Goal: Task Accomplishment & Management: Use online tool/utility

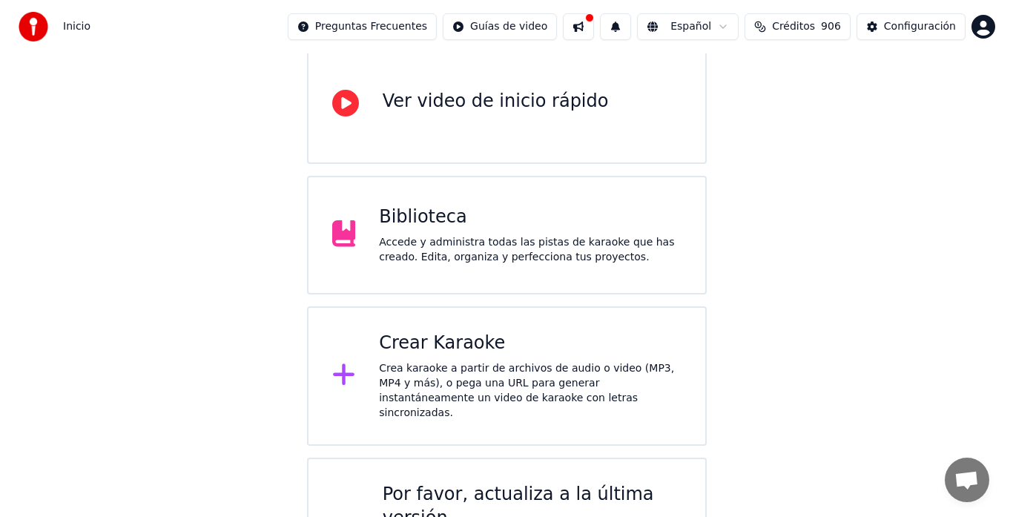
scroll to position [148, 0]
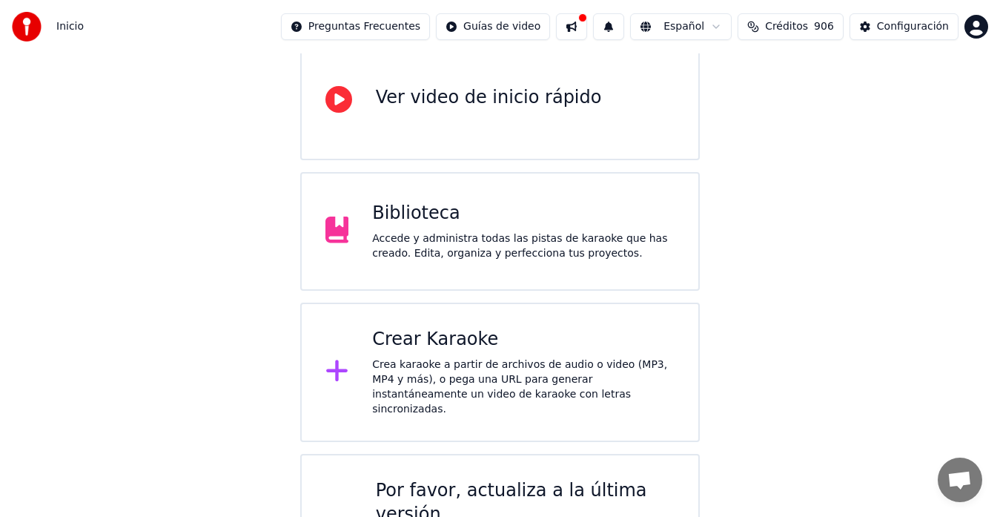
click at [457, 357] on div "Crea karaoke a partir de archivos de audio o video (MP3, MP4 y más), o pega una…" at bounding box center [523, 386] width 302 height 59
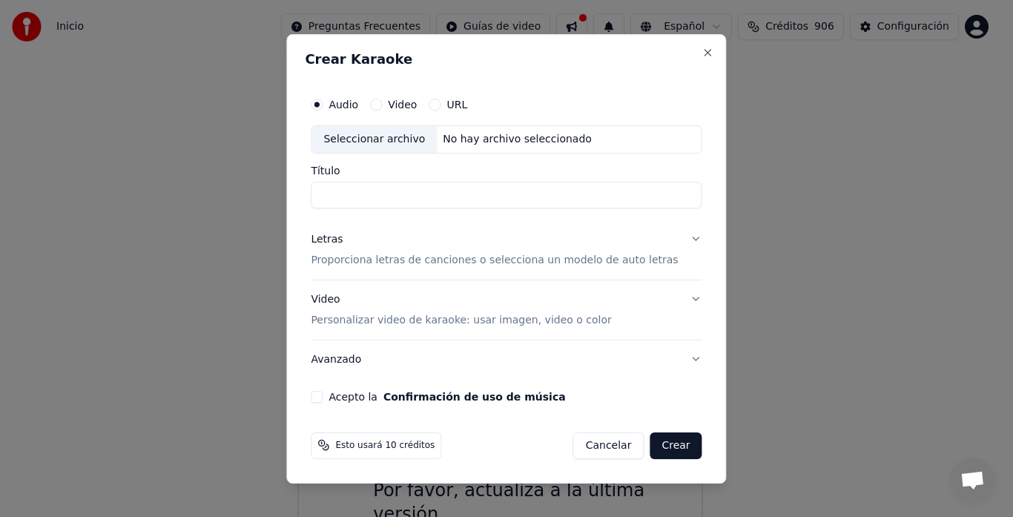
click at [365, 140] on div "Seleccionar archivo" at bounding box center [373, 139] width 125 height 27
click at [480, 194] on input "**********" at bounding box center [506, 195] width 391 height 27
type input "*"
type input "**"
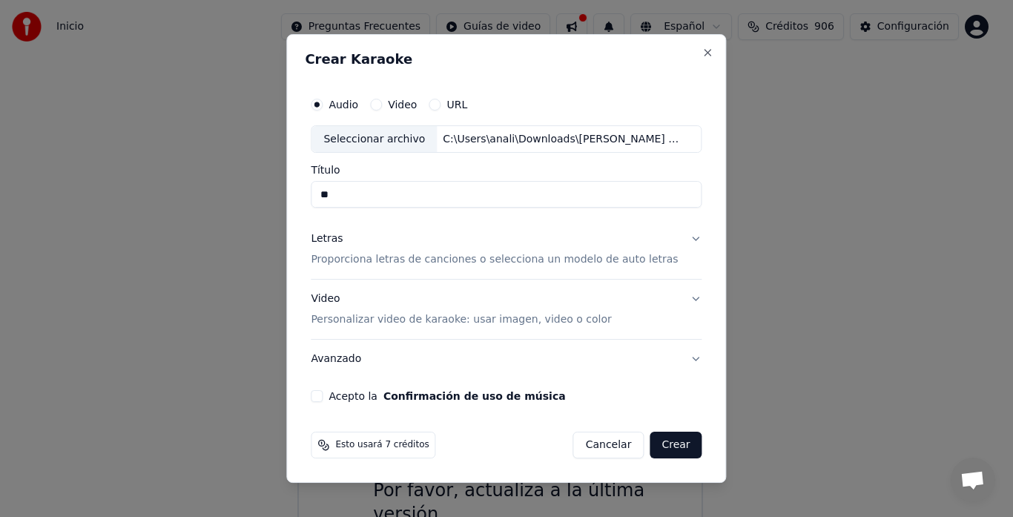
click at [682, 239] on button "Letras Proporciona letras de canciones o selecciona un modelo de auto letras" at bounding box center [506, 249] width 391 height 59
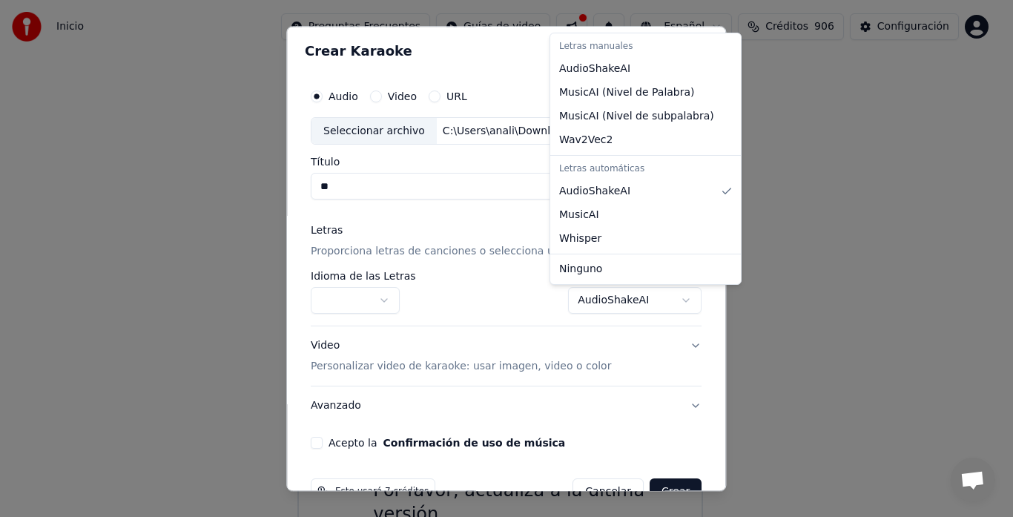
click at [662, 300] on body "**********" at bounding box center [500, 234] width 1000 height 765
click at [325, 442] on body "**********" at bounding box center [500, 234] width 1000 height 765
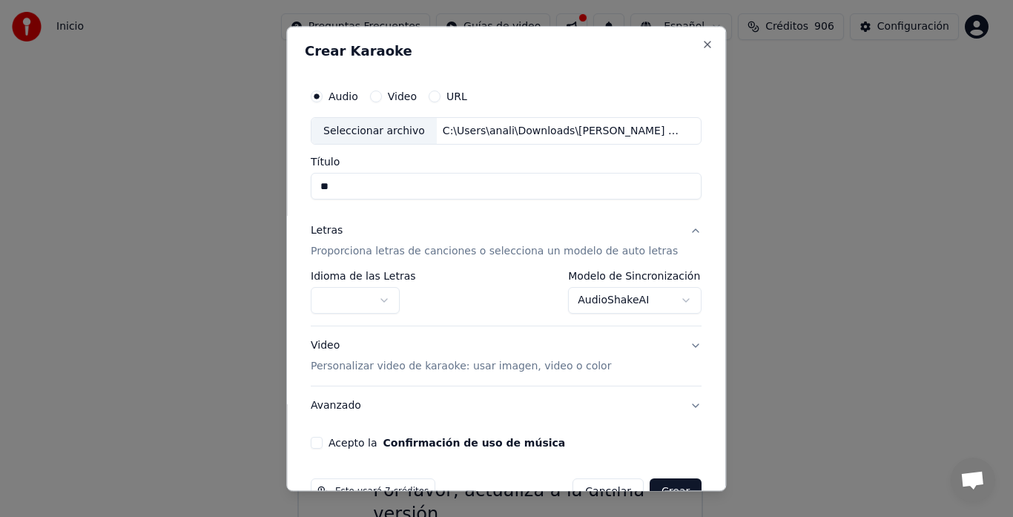
click at [322, 442] on button "Acepto la Confirmación de uso de música" at bounding box center [317, 443] width 12 height 12
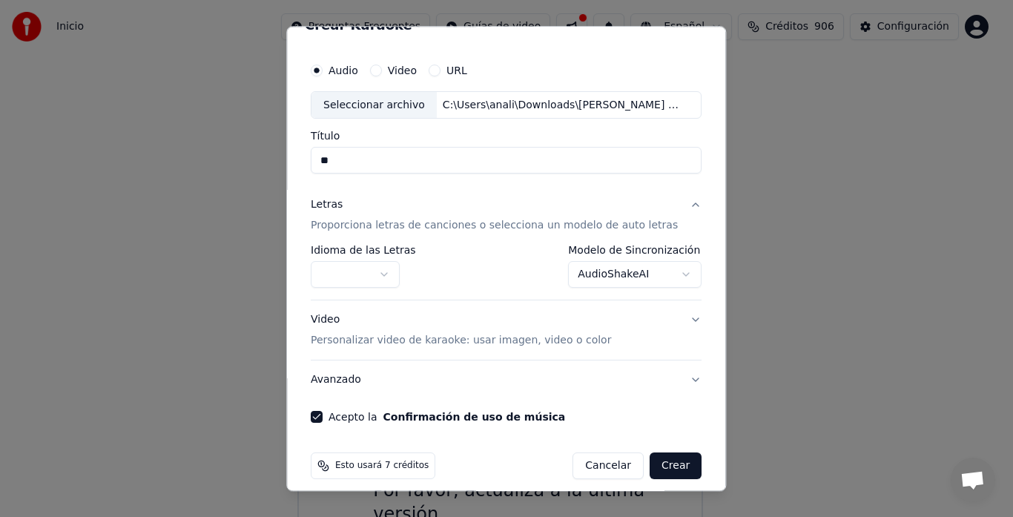
scroll to position [39, 0]
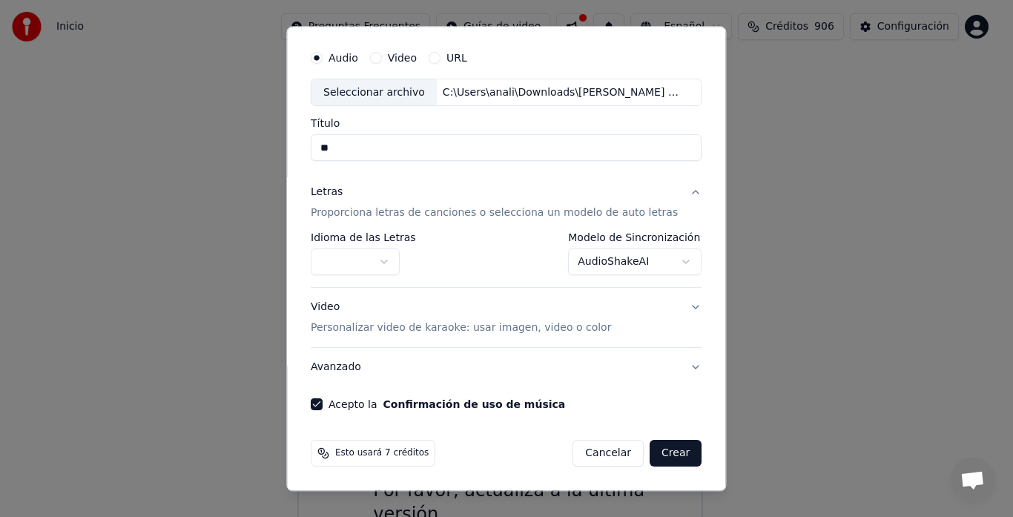
click at [662, 451] on button "Crear" at bounding box center [675, 453] width 52 height 27
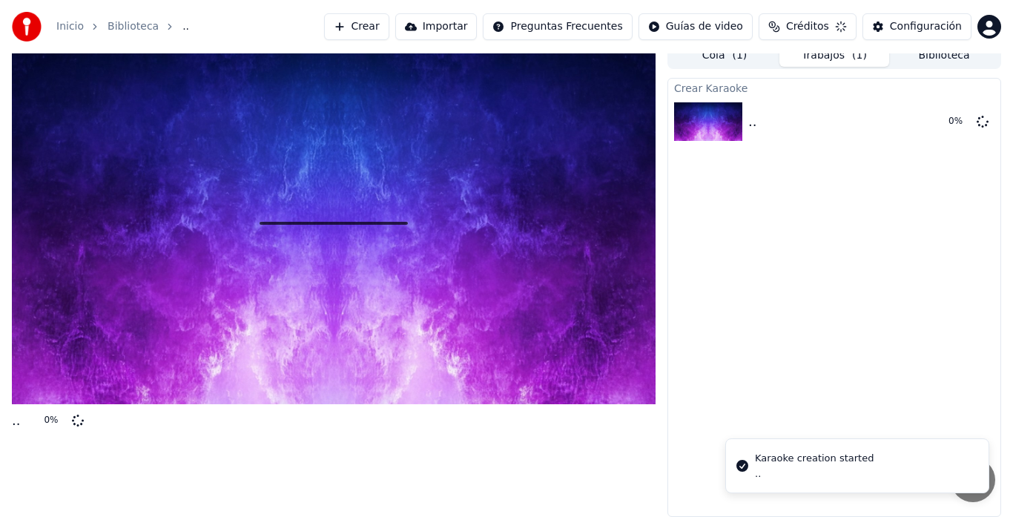
scroll to position [11, 0]
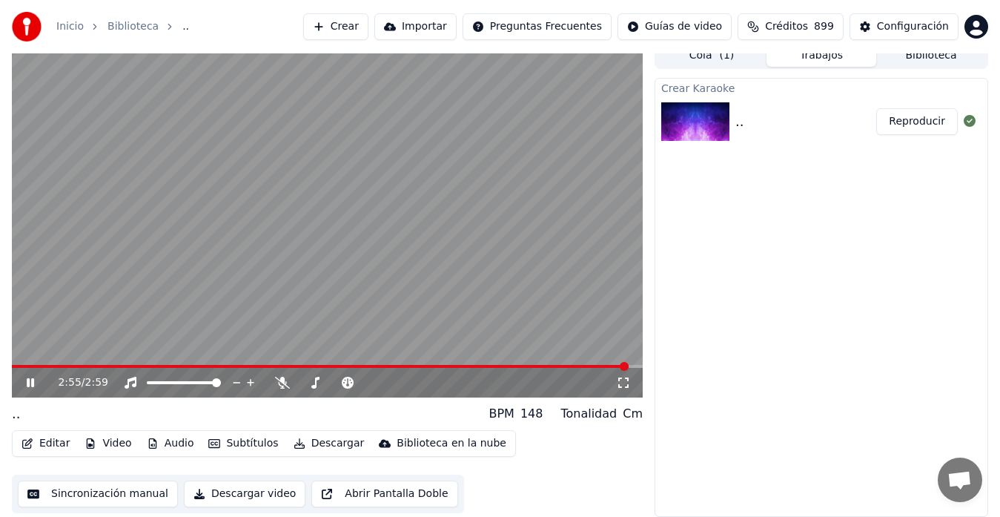
click at [54, 441] on button "Editar" at bounding box center [46, 443] width 60 height 21
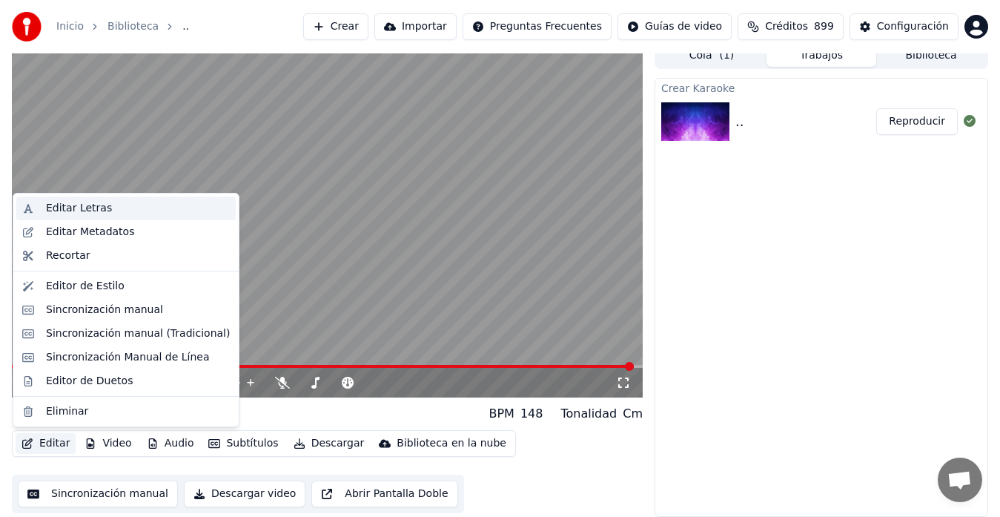
click at [73, 205] on div "Editar Letras" at bounding box center [79, 208] width 66 height 15
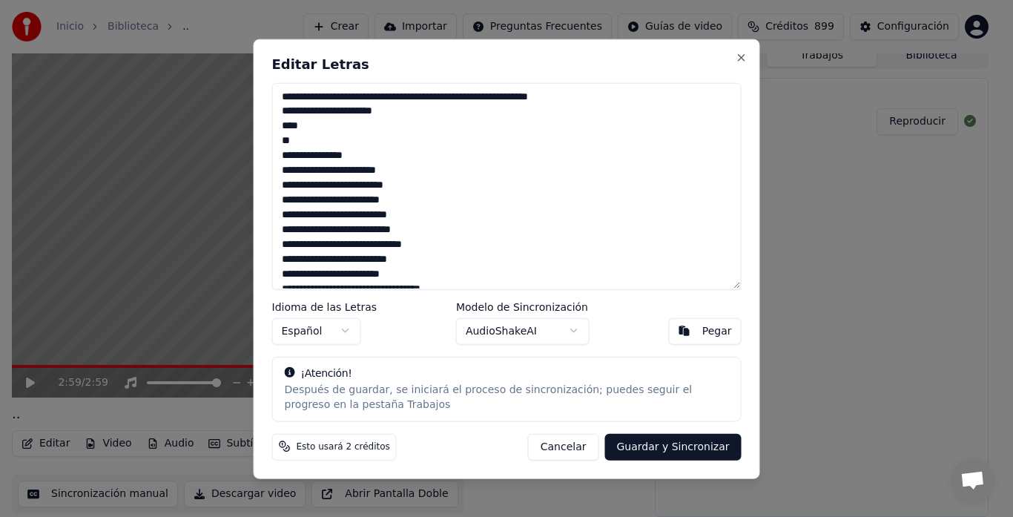
click at [583, 96] on textarea at bounding box center [506, 185] width 469 height 207
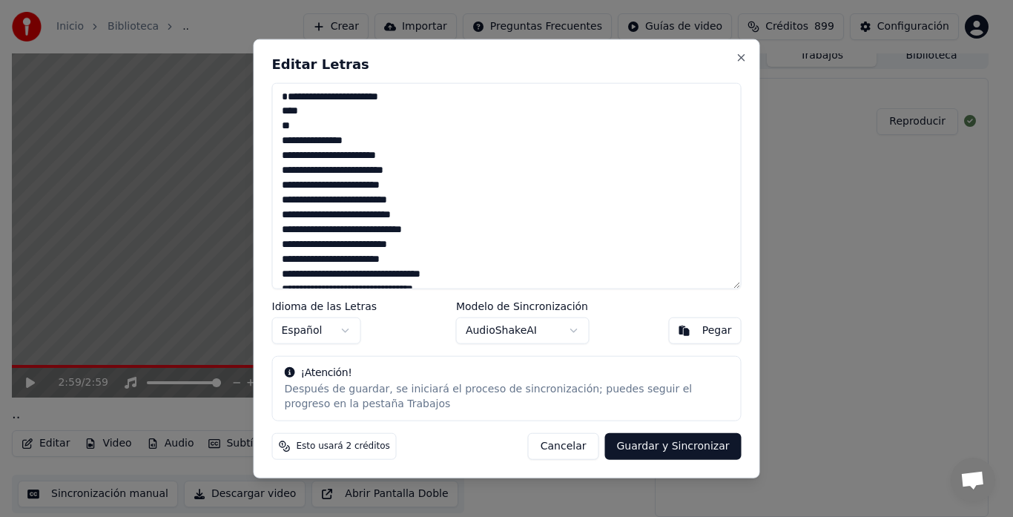
click at [399, 107] on textarea at bounding box center [506, 185] width 469 height 207
click at [322, 128] on textarea at bounding box center [506, 185] width 469 height 207
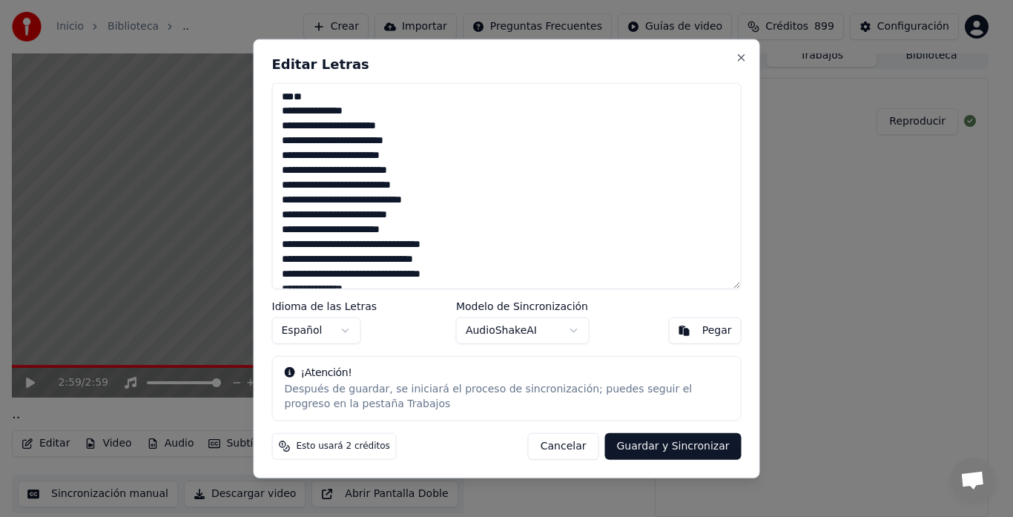
click at [293, 141] on textarea at bounding box center [506, 185] width 469 height 207
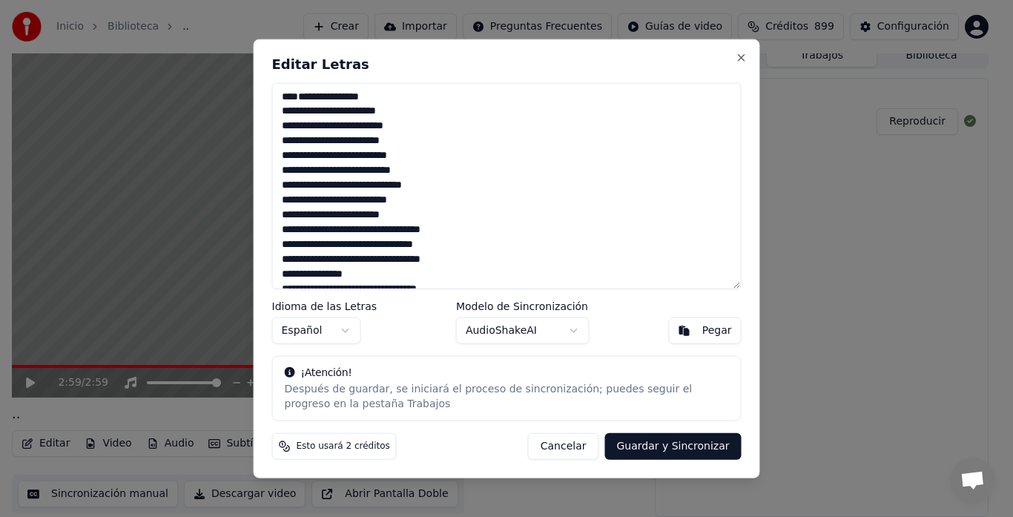
click at [371, 152] on textarea at bounding box center [506, 185] width 469 height 207
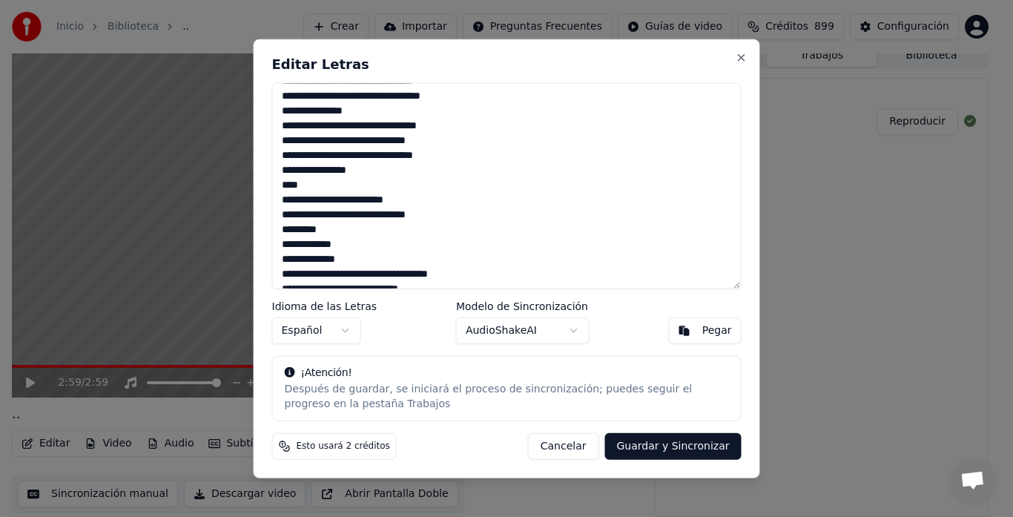
scroll to position [222, 0]
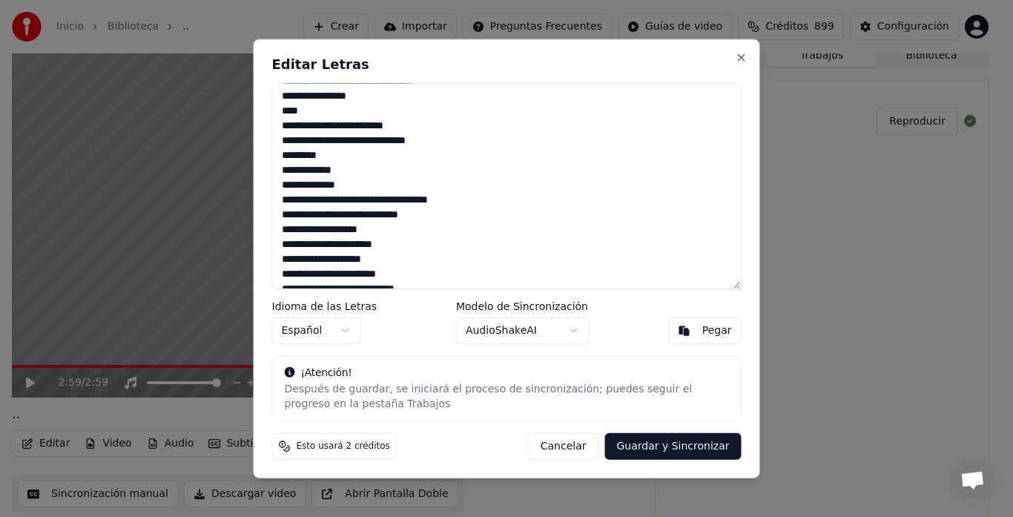
click at [310, 185] on textarea at bounding box center [506, 185] width 469 height 207
click at [414, 199] on textarea at bounding box center [506, 185] width 469 height 207
click at [448, 217] on textarea at bounding box center [506, 185] width 469 height 207
click at [341, 225] on textarea at bounding box center [506, 185] width 469 height 207
click at [347, 245] on textarea at bounding box center [506, 185] width 469 height 207
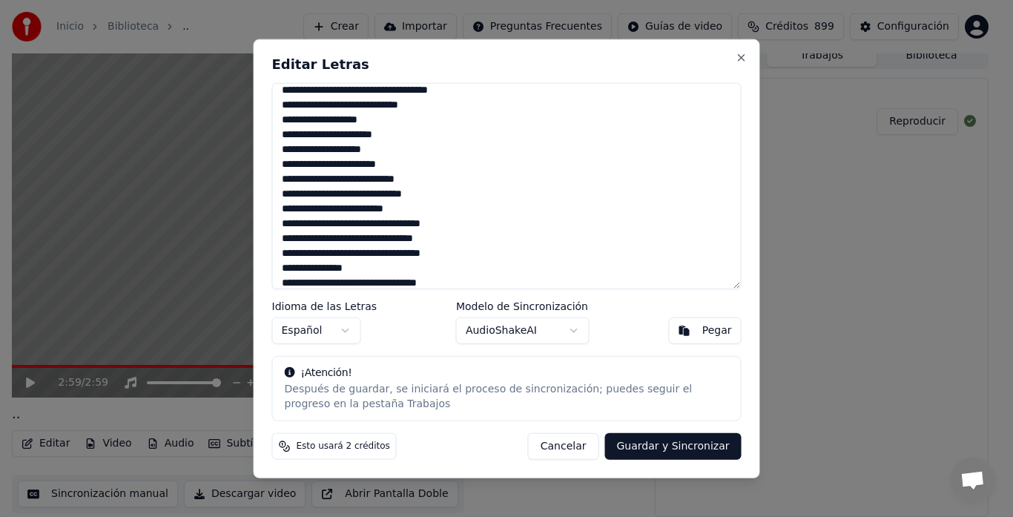
scroll to position [371, 0]
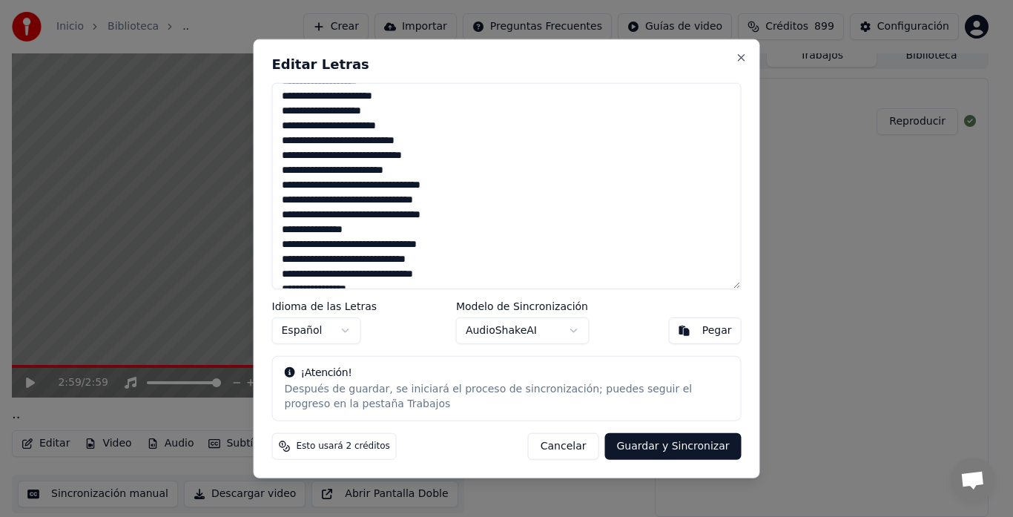
click at [358, 105] on textarea at bounding box center [506, 185] width 469 height 207
click at [477, 127] on textarea at bounding box center [506, 185] width 469 height 207
click at [348, 245] on textarea "**********" at bounding box center [506, 185] width 469 height 207
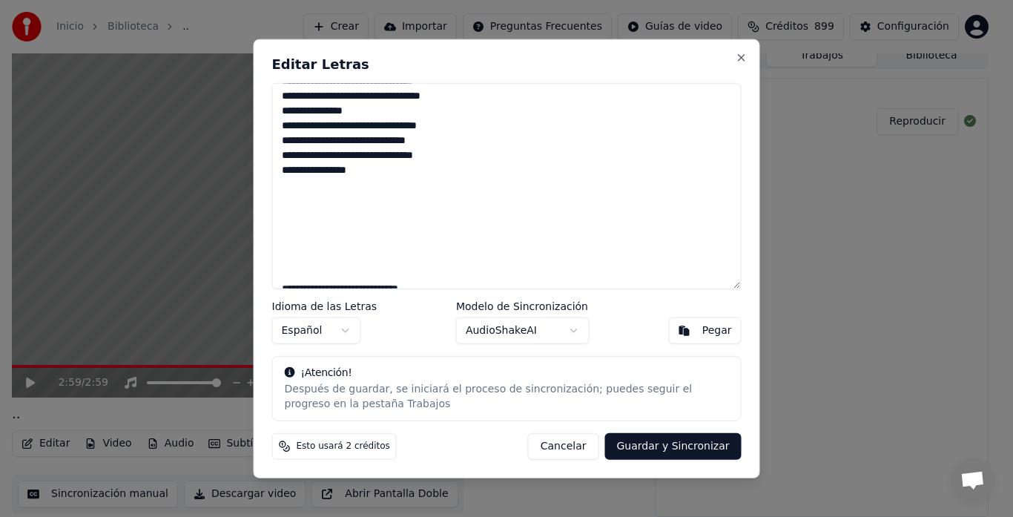
scroll to position [74, 0]
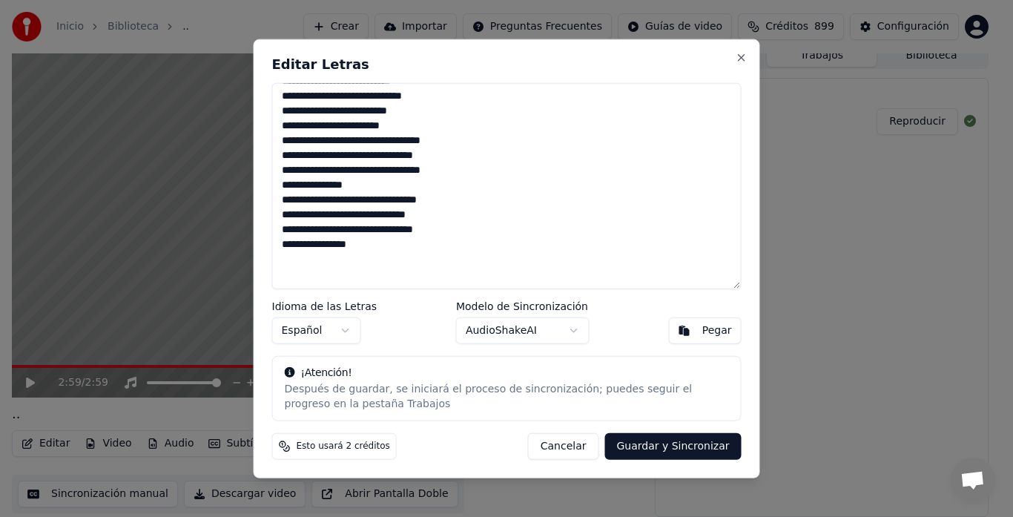
click at [334, 199] on textarea "**********" at bounding box center [506, 185] width 469 height 207
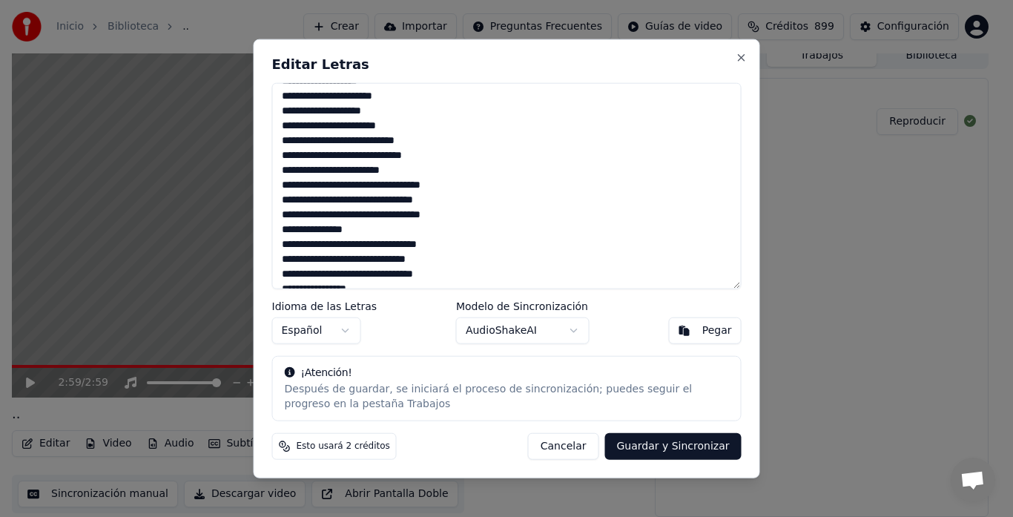
scroll to position [445, 0]
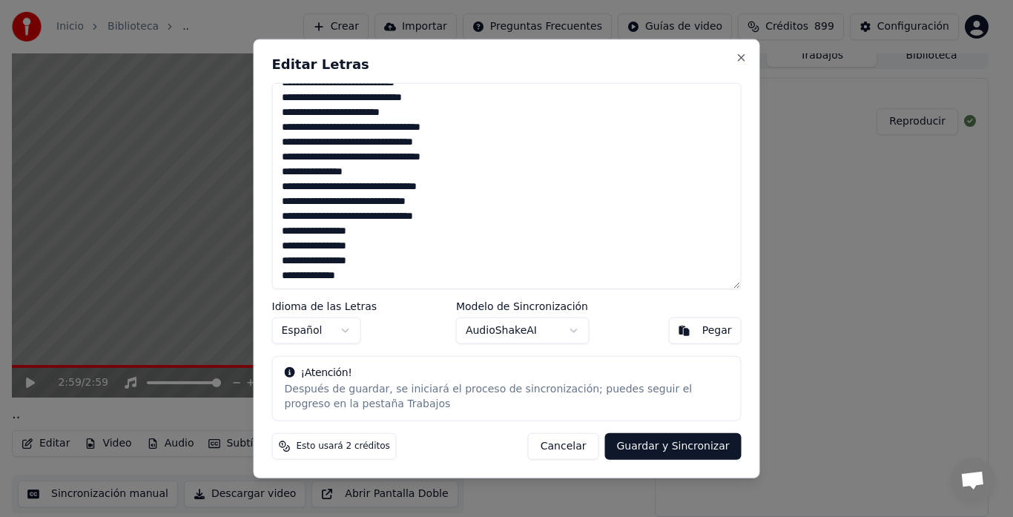
click at [335, 170] on textarea "**********" at bounding box center [506, 185] width 469 height 207
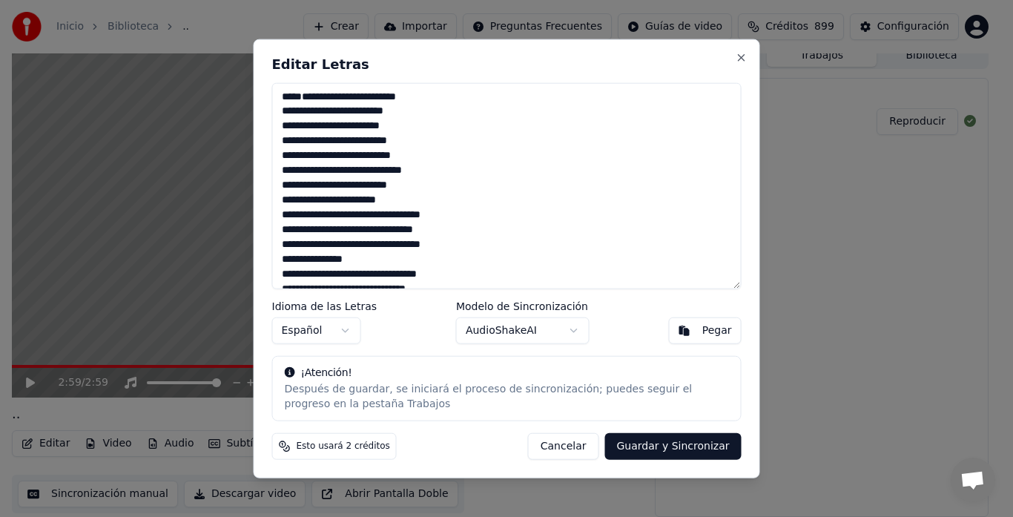
scroll to position [74, 0]
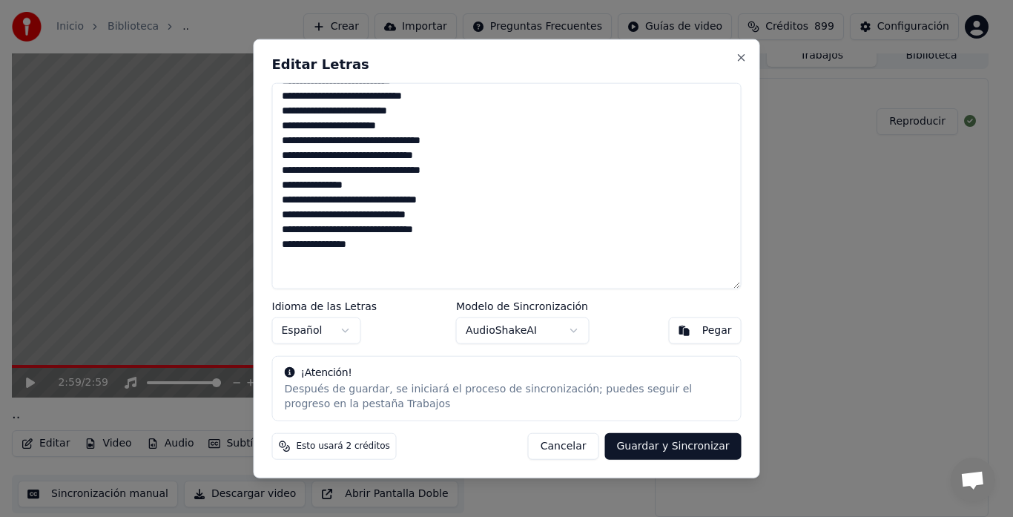
click at [336, 198] on textarea "**********" at bounding box center [506, 185] width 469 height 207
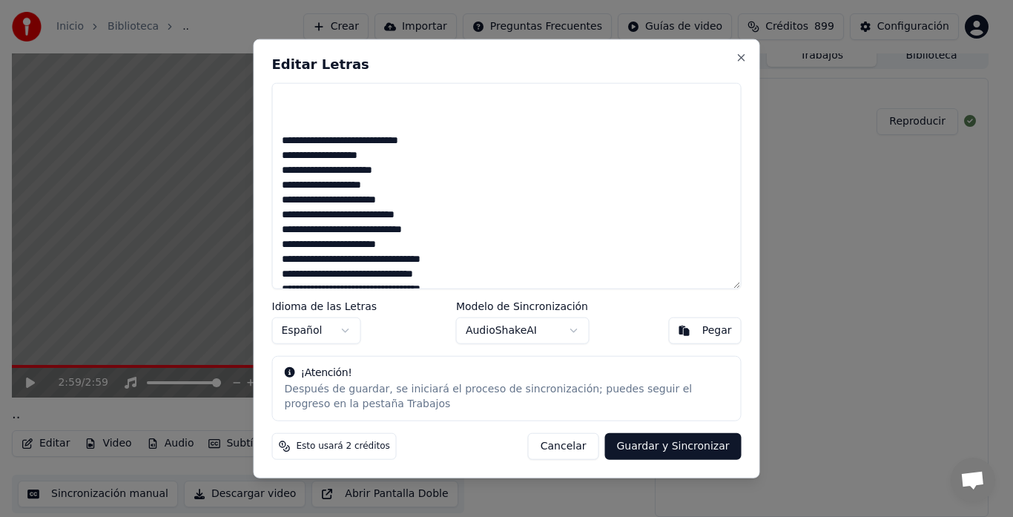
scroll to position [371, 0]
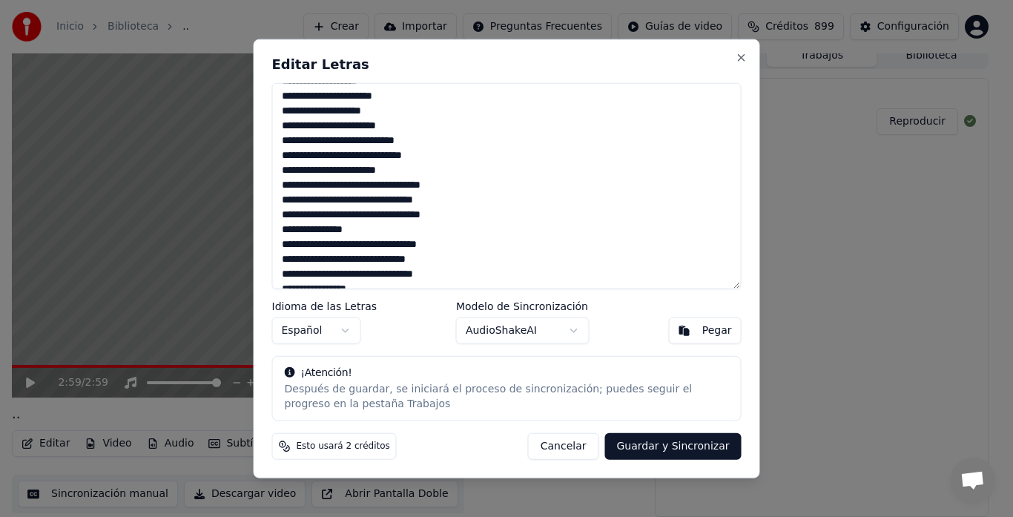
click at [328, 139] on textarea "**********" at bounding box center [506, 185] width 469 height 207
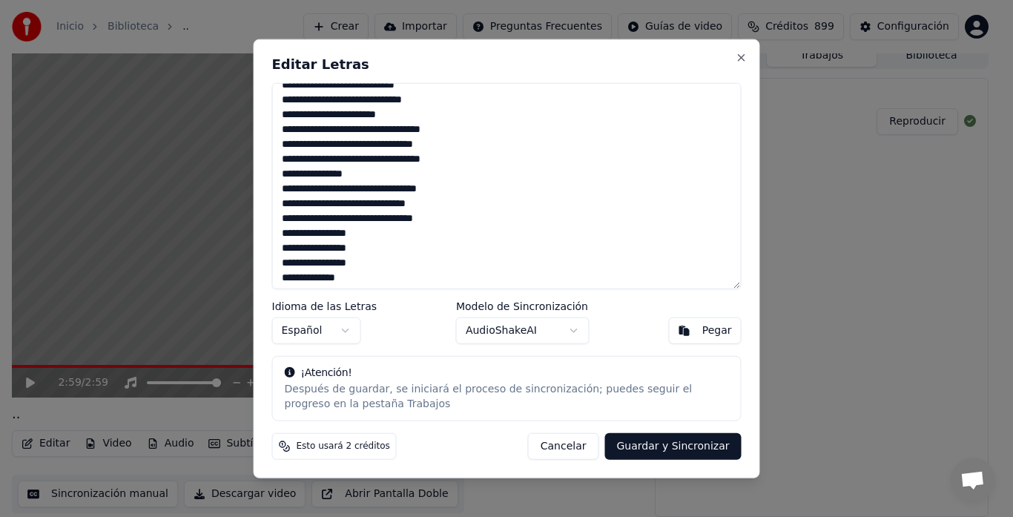
scroll to position [445, 0]
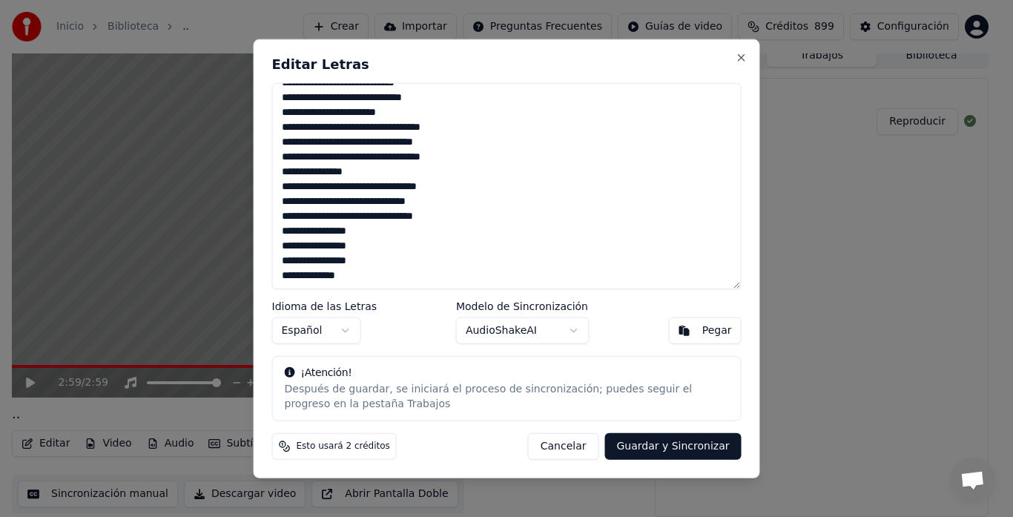
click at [334, 170] on textarea "**********" at bounding box center [506, 185] width 469 height 207
click at [683, 440] on button "Guardar y Sincronizar" at bounding box center [672, 446] width 136 height 27
type textarea "**********"
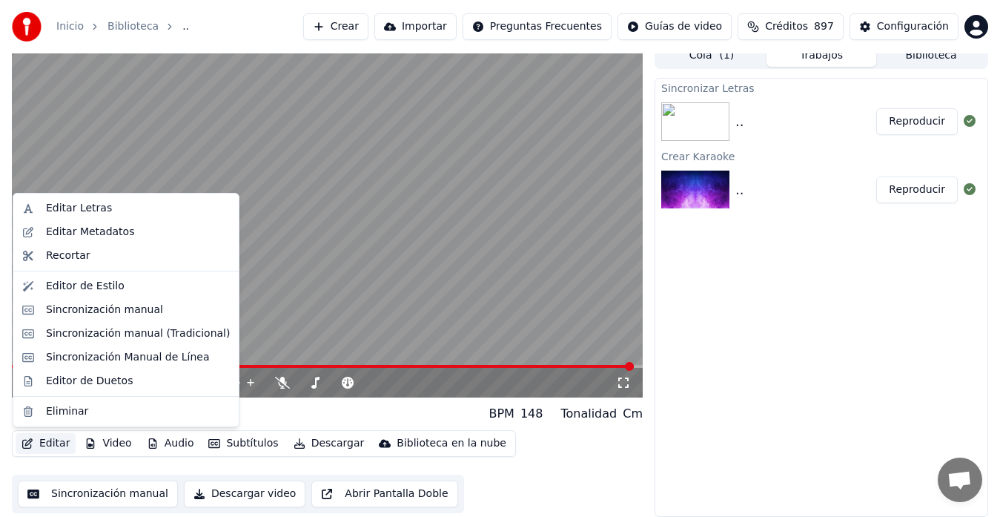
click at [56, 441] on button "Editar" at bounding box center [46, 443] width 60 height 21
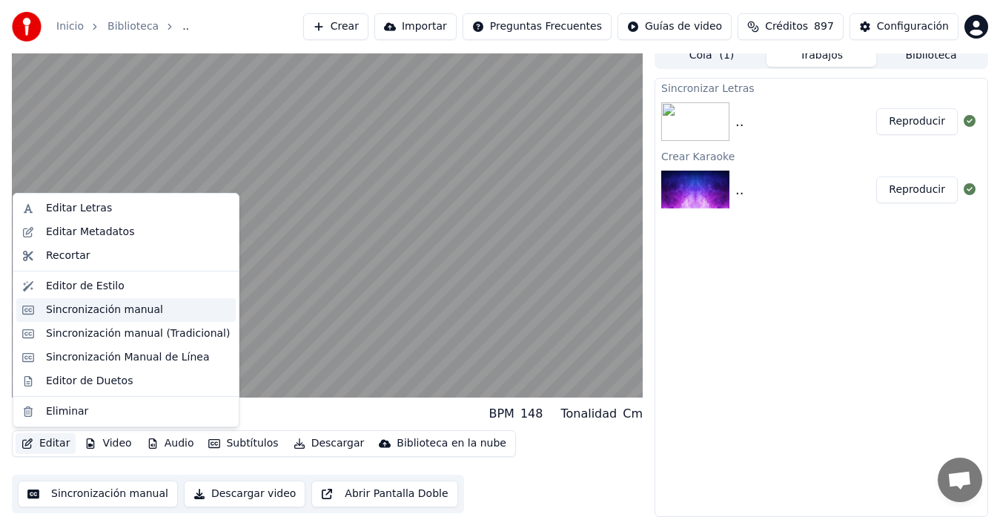
click at [108, 310] on div "Sincronización manual" at bounding box center [104, 309] width 117 height 15
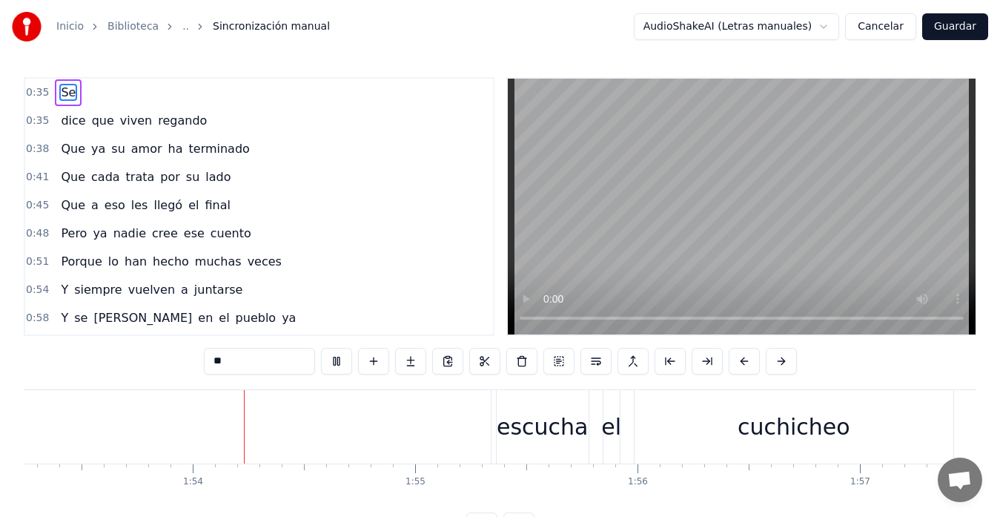
scroll to position [0, 25211]
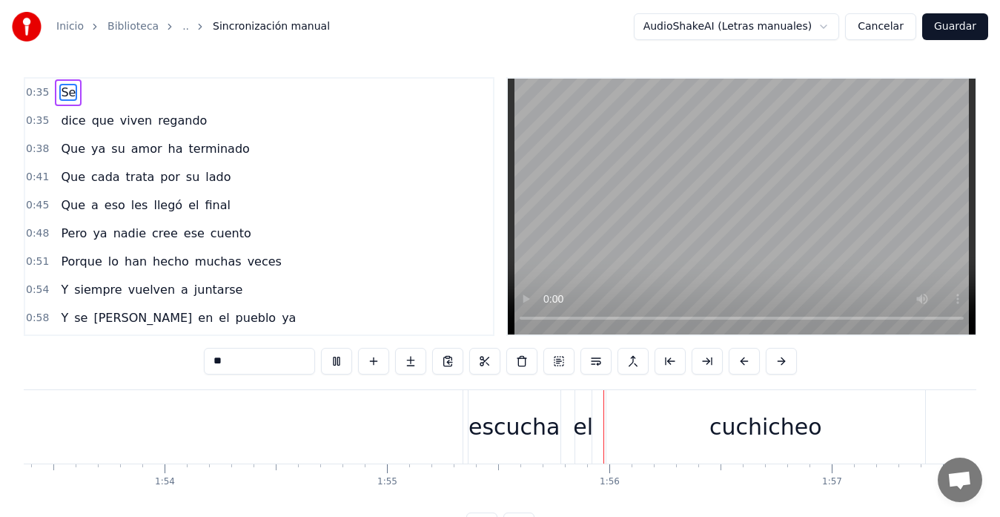
click at [713, 125] on video at bounding box center [742, 207] width 468 height 256
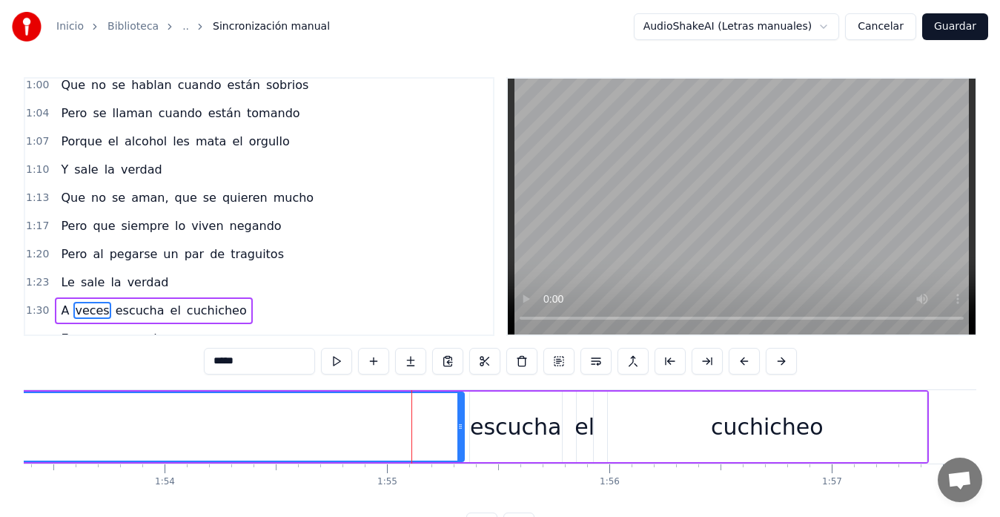
scroll to position [365, 0]
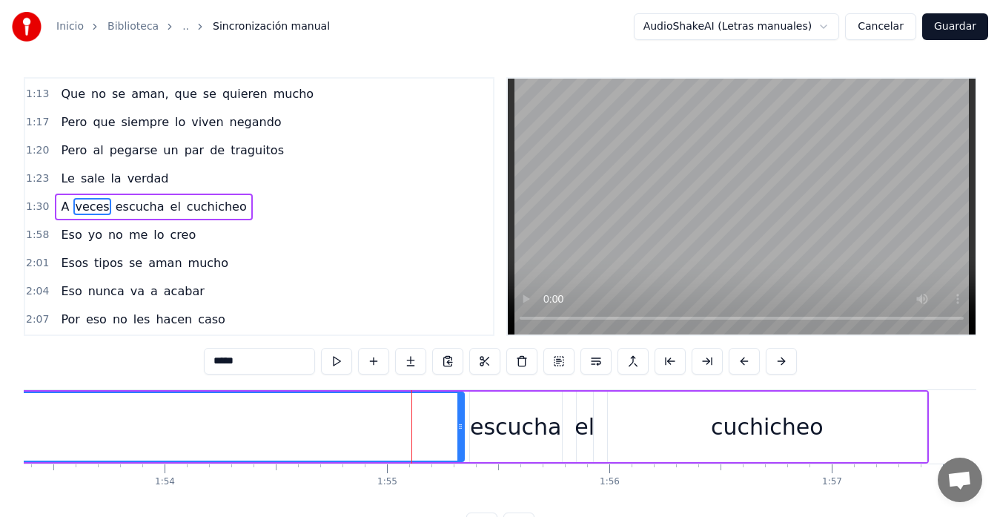
click at [61, 207] on span "A" at bounding box center [64, 206] width 11 height 17
type input "*"
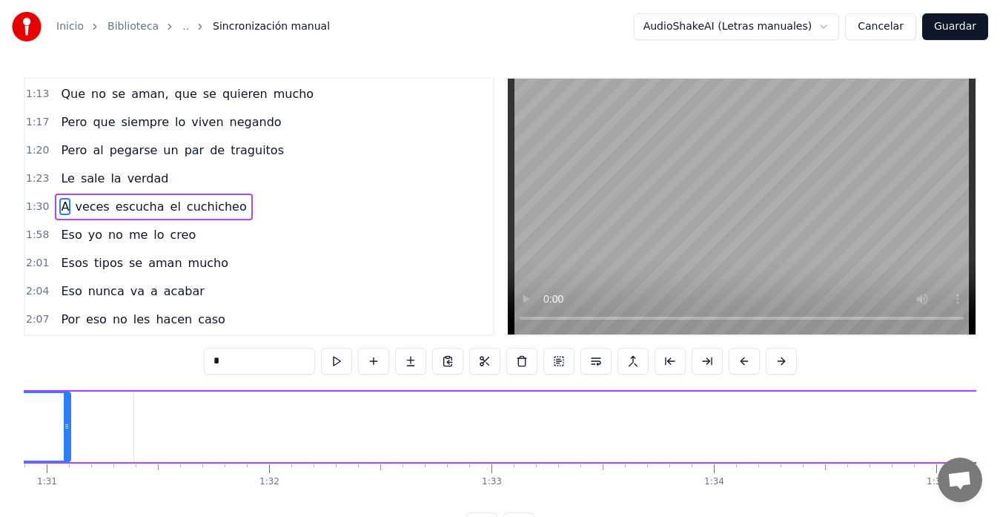
scroll to position [0, 20003]
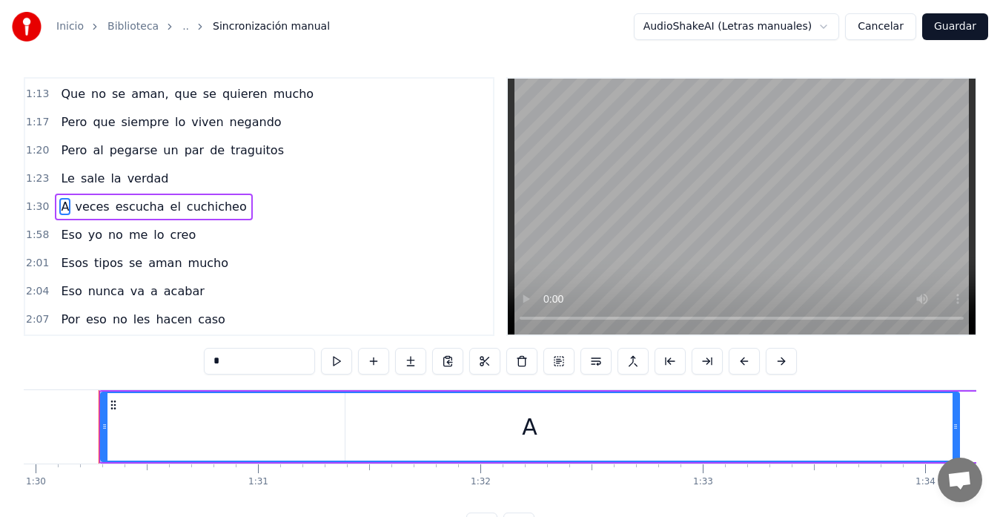
drag, startPoint x: 280, startPoint y: 426, endPoint x: 960, endPoint y: 429, distance: 679.8
click at [958, 429] on icon at bounding box center [956, 426] width 6 height 12
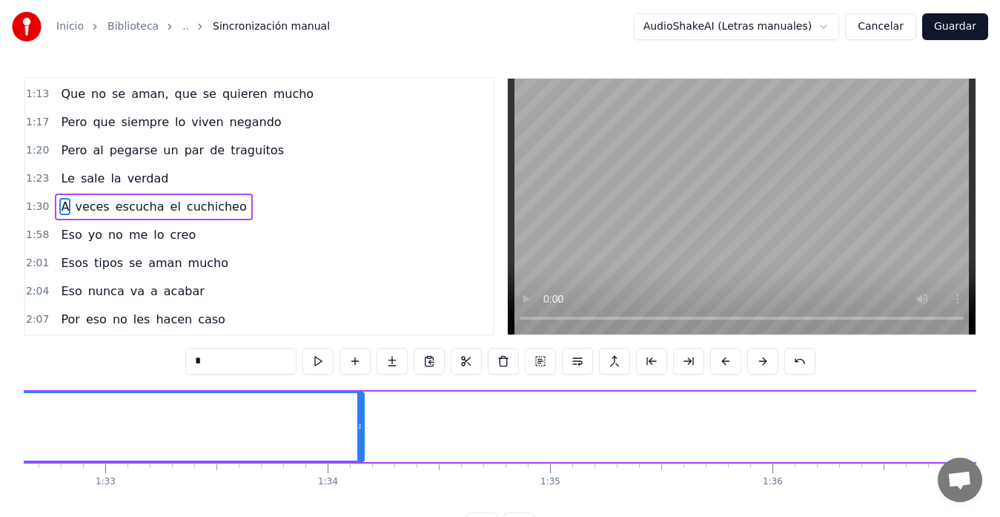
scroll to position [0, 20864]
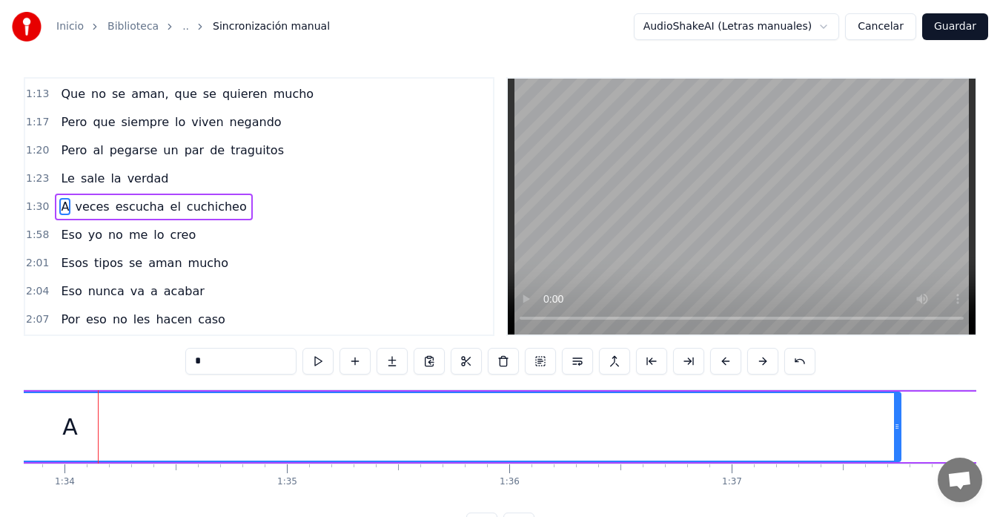
drag, startPoint x: 99, startPoint y: 427, endPoint x: 899, endPoint y: 445, distance: 800.1
click at [899, 445] on div at bounding box center [897, 426] width 6 height 67
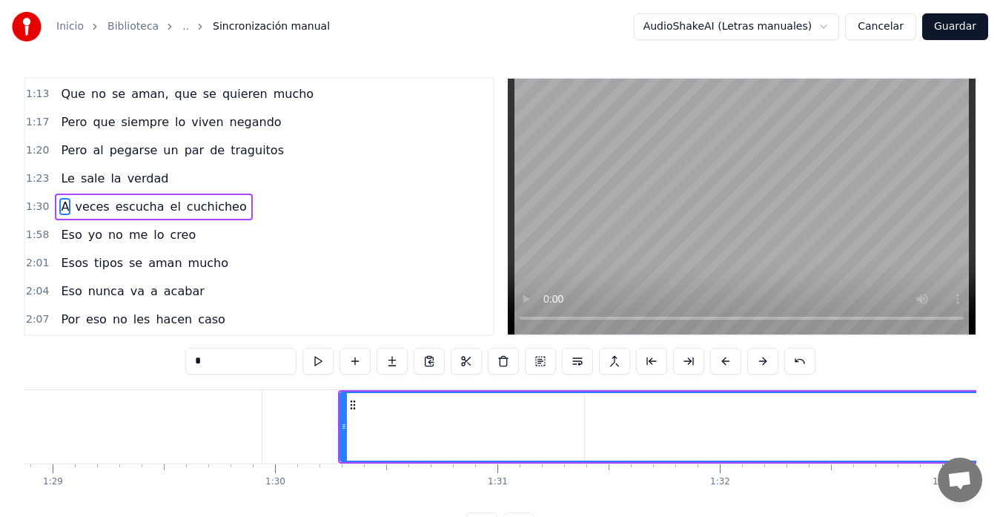
scroll to position [0, 20019]
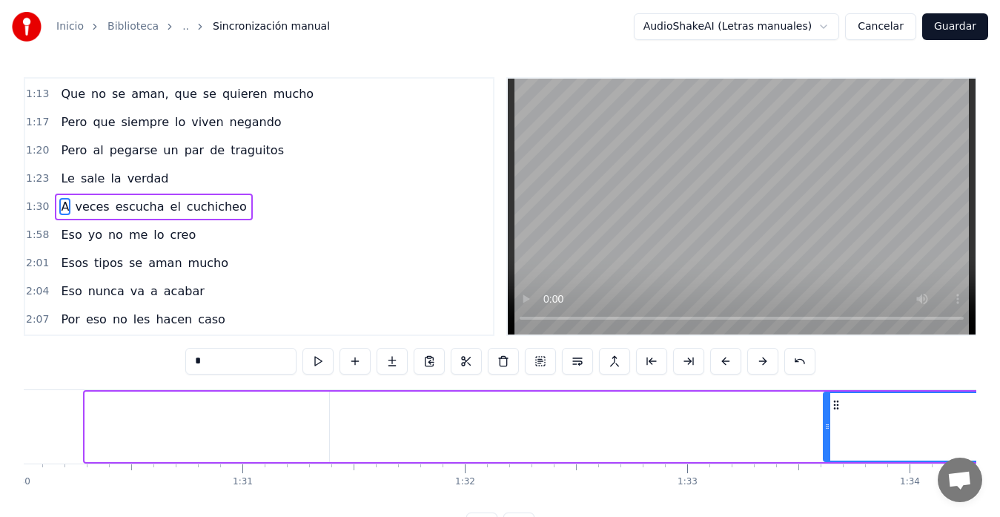
drag, startPoint x: 90, startPoint y: 429, endPoint x: 828, endPoint y: 417, distance: 738.4
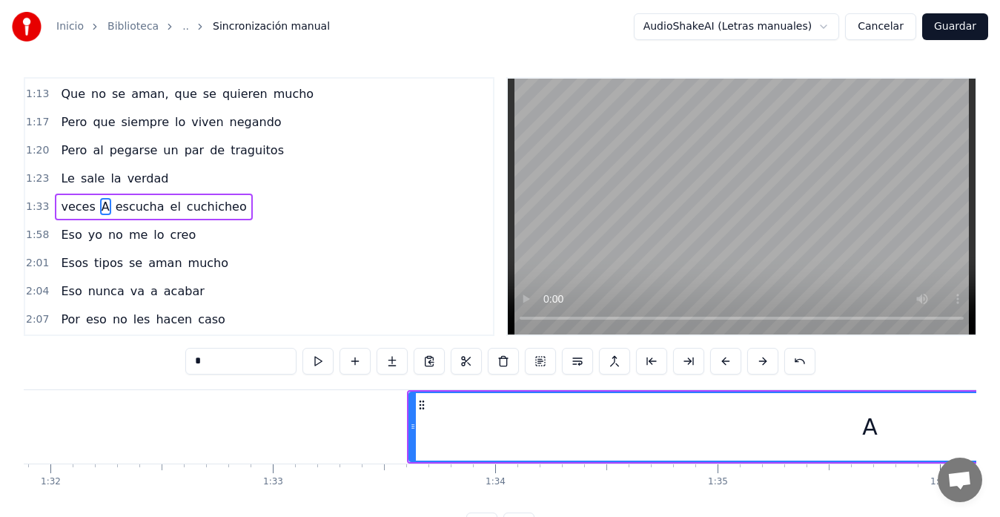
scroll to position [0, 20306]
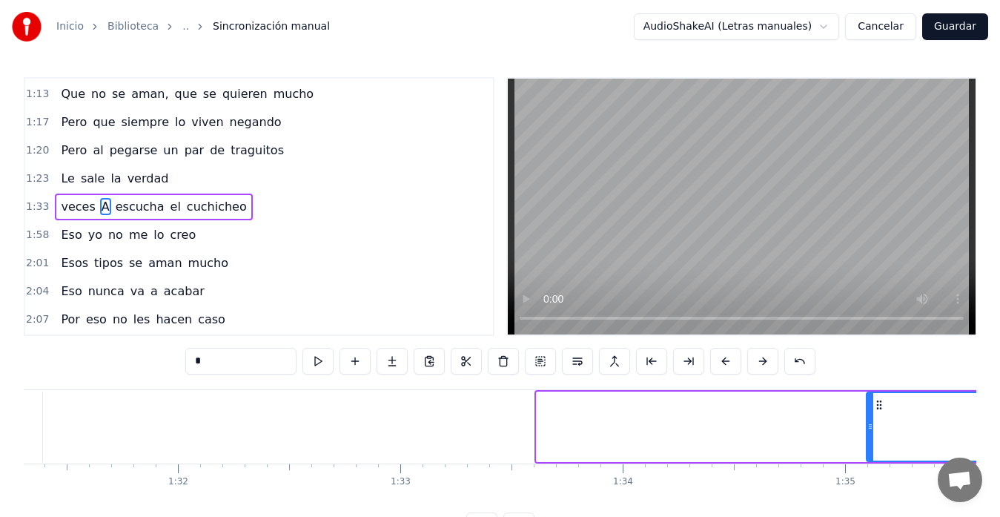
drag, startPoint x: 537, startPoint y: 434, endPoint x: 867, endPoint y: 482, distance: 332.6
click at [867, 482] on div "Se dice que viven regando Que ya su amor ha terminado Que cada trata por su lad…" at bounding box center [500, 444] width 953 height 111
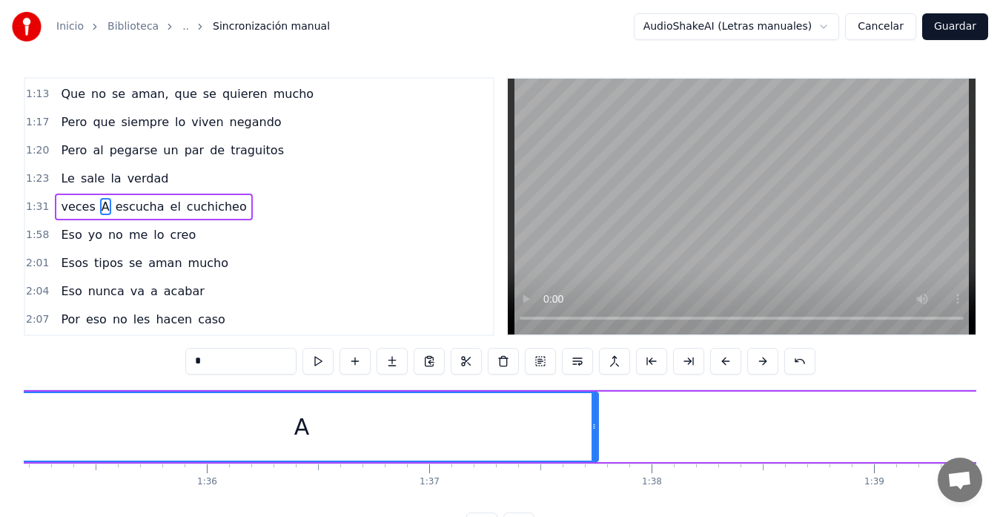
scroll to position [0, 21102]
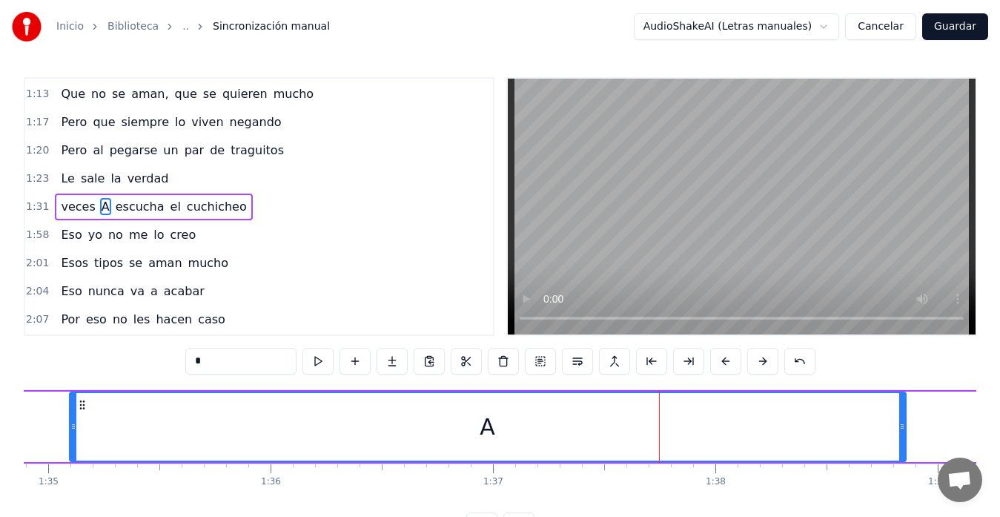
drag, startPoint x: 660, startPoint y: 427, endPoint x: 785, endPoint y: 452, distance: 127.8
click at [903, 467] on div "Se dice que viven regando Que ya su amor ha terminado Que cada trata por su lad…" at bounding box center [500, 444] width 953 height 111
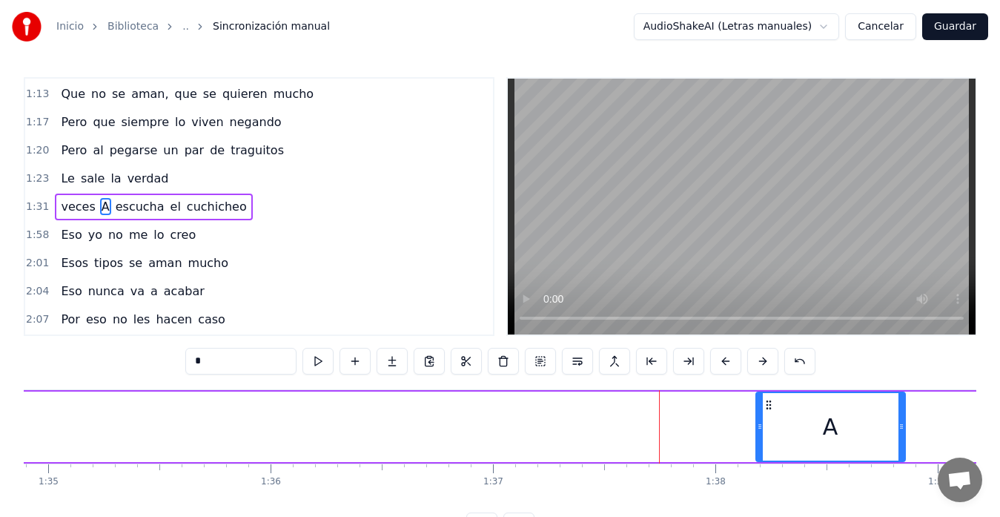
drag, startPoint x: 70, startPoint y: 423, endPoint x: 757, endPoint y: 454, distance: 687.1
click at [757, 454] on div at bounding box center [760, 426] width 6 height 67
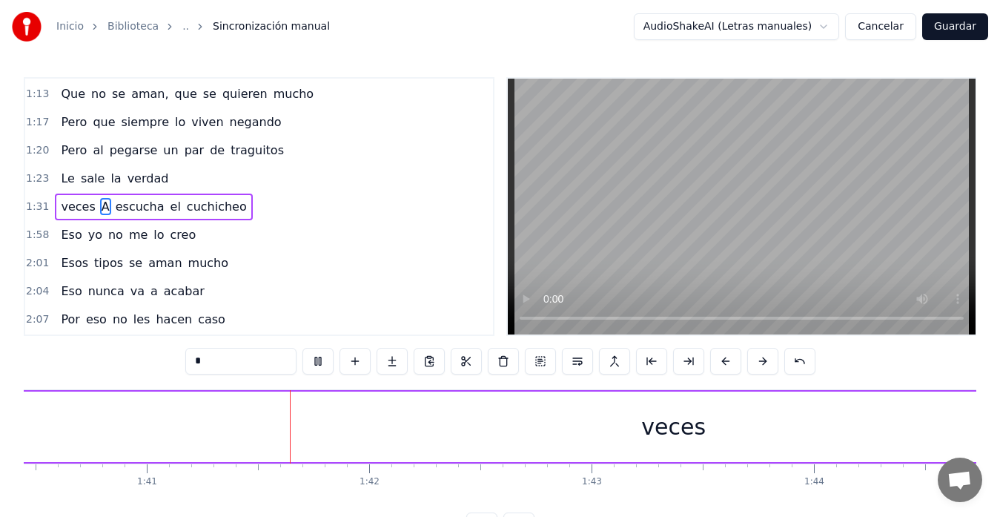
scroll to position [0, 22401]
click at [692, 265] on video at bounding box center [742, 207] width 468 height 256
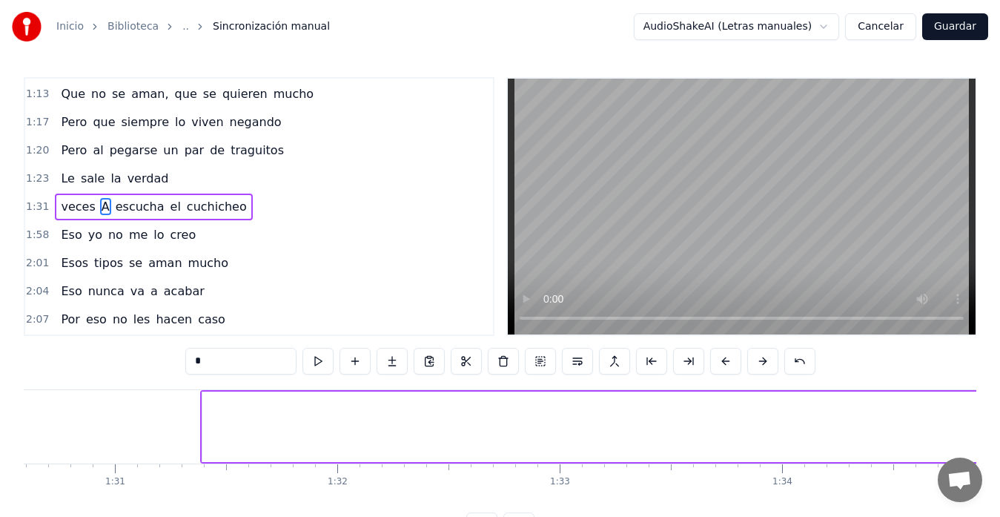
scroll to position [0, 20082]
type input "*****"
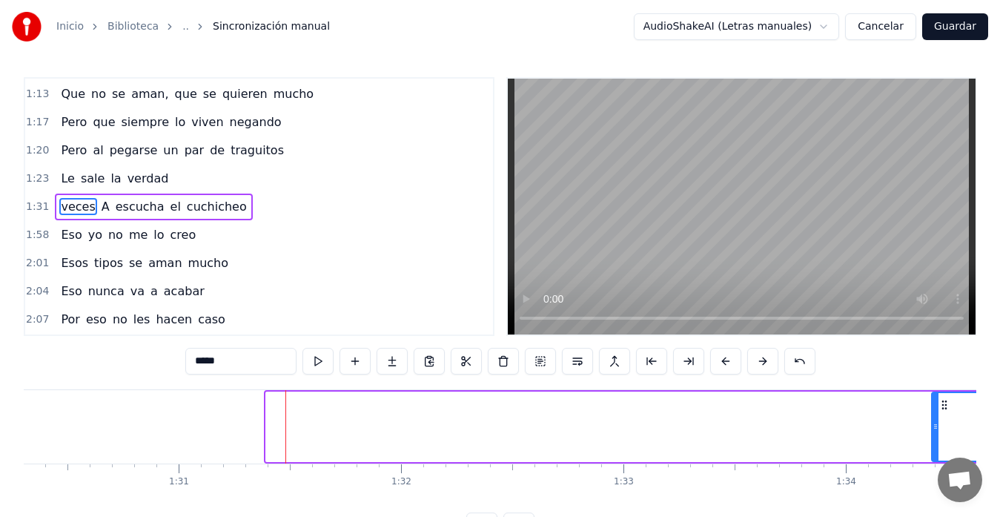
drag, startPoint x: 269, startPoint y: 425, endPoint x: 935, endPoint y: 439, distance: 665.8
click at [935, 439] on div at bounding box center [936, 426] width 6 height 67
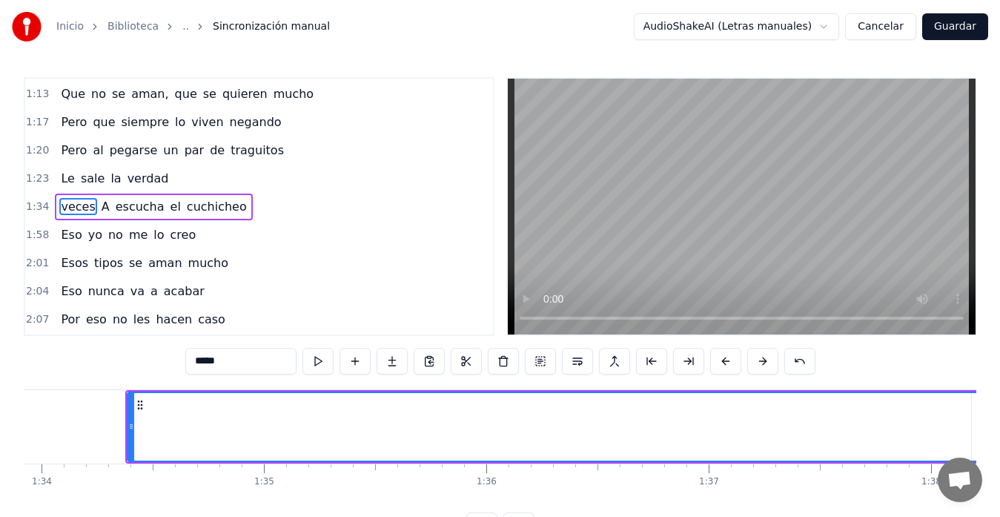
scroll to position [0, 20918]
drag, startPoint x: 98, startPoint y: 424, endPoint x: 201, endPoint y: 427, distance: 103.1
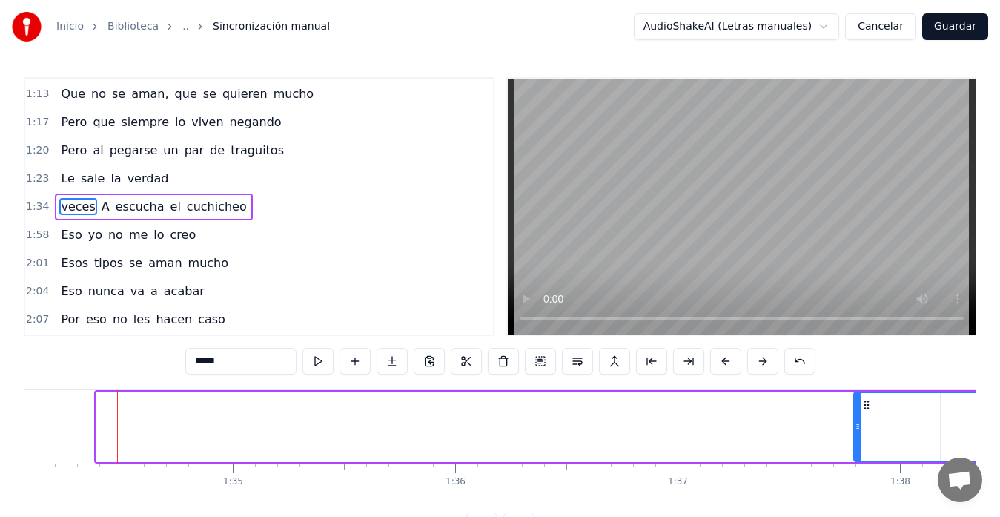
drag, startPoint x: 98, startPoint y: 422, endPoint x: 855, endPoint y: 393, distance: 758.2
click at [855, 393] on div at bounding box center [858, 426] width 6 height 67
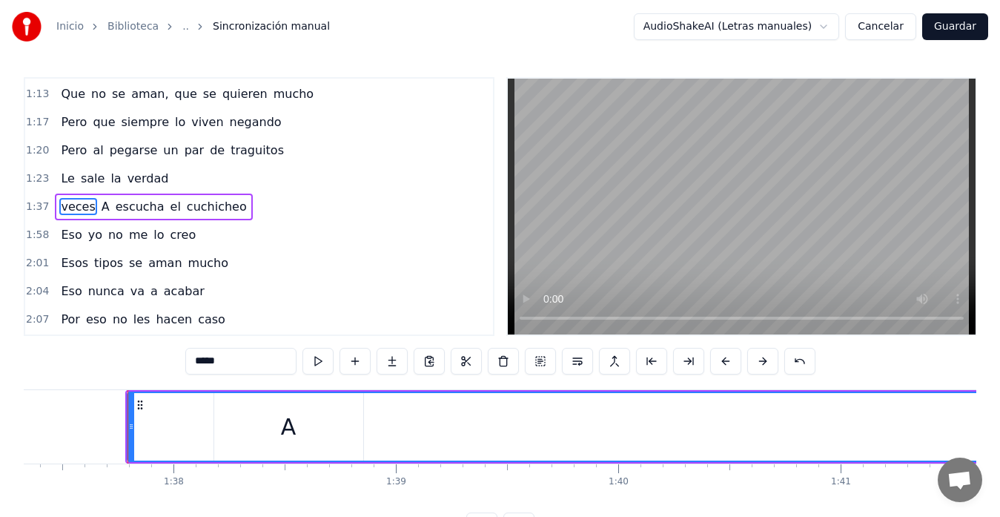
scroll to position [0, 21581]
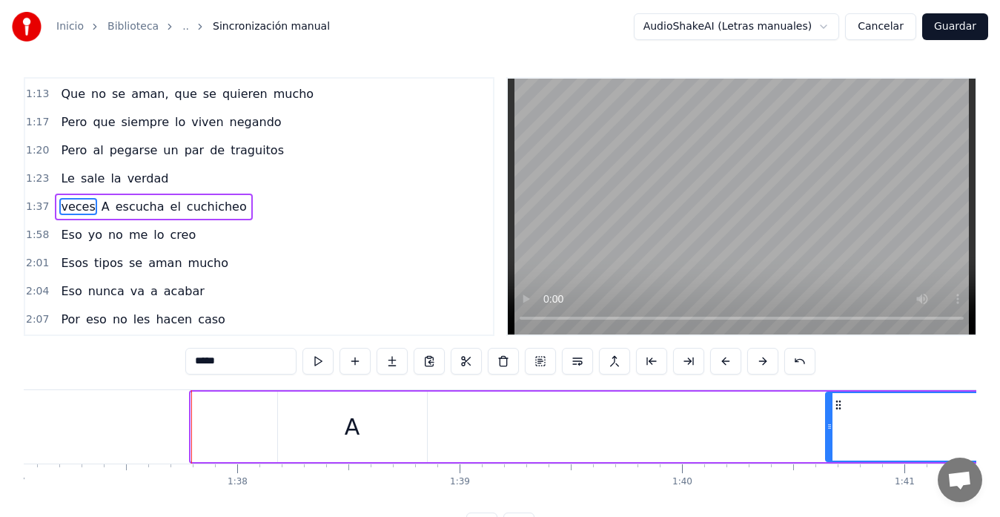
drag, startPoint x: 194, startPoint y: 429, endPoint x: 829, endPoint y: 435, distance: 634.6
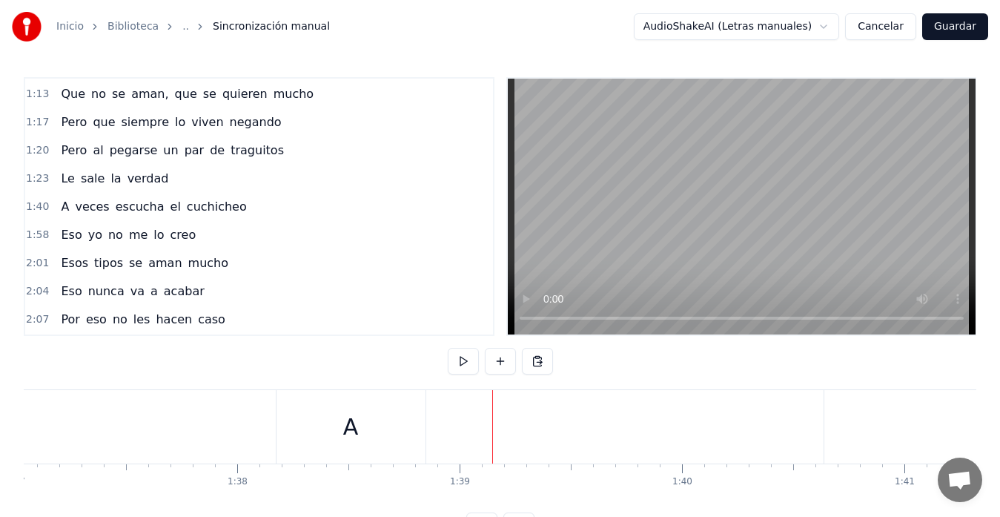
click at [403, 428] on div "A" at bounding box center [351, 426] width 149 height 73
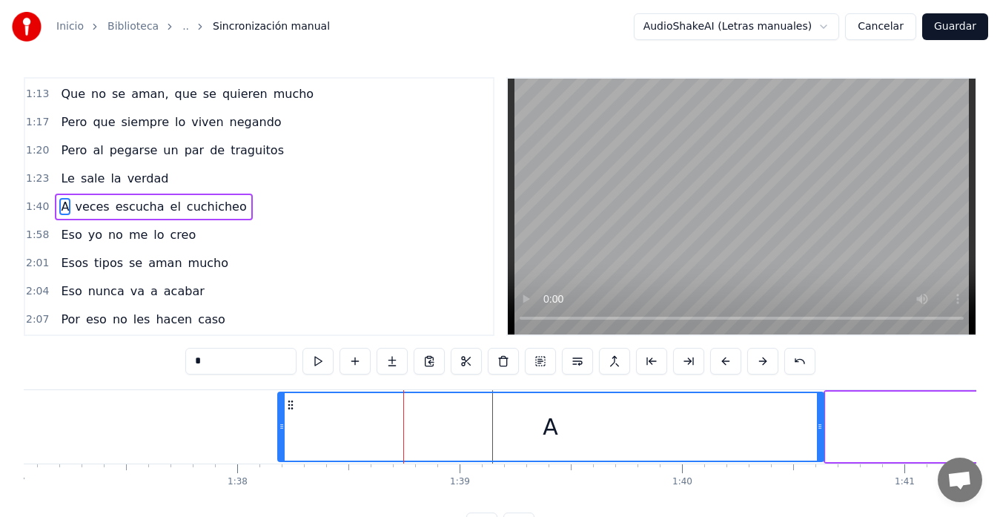
drag, startPoint x: 423, startPoint y: 426, endPoint x: 819, endPoint y: 428, distance: 396.6
click at [819, 428] on icon at bounding box center [820, 426] width 6 height 12
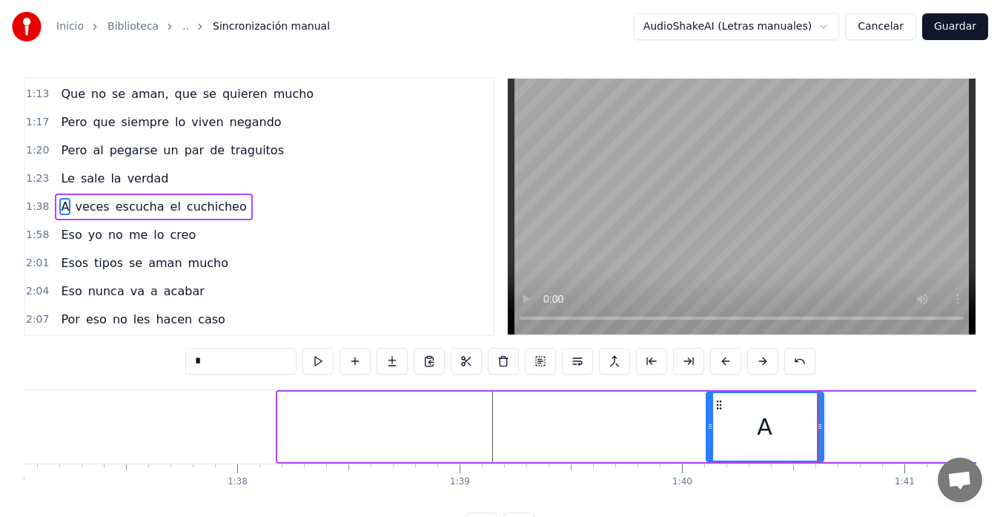
drag, startPoint x: 280, startPoint y: 428, endPoint x: 712, endPoint y: 437, distance: 431.5
click at [712, 437] on div at bounding box center [710, 426] width 6 height 67
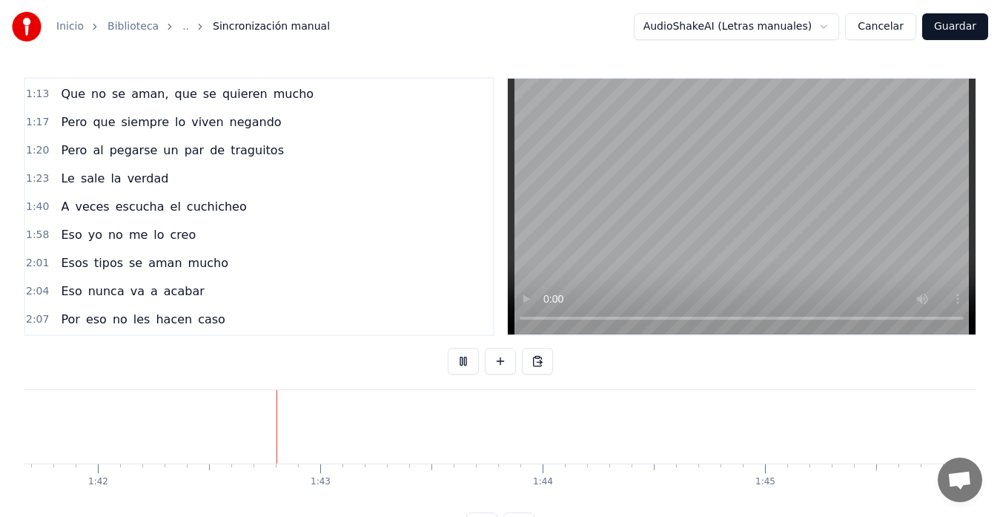
scroll to position [0, 22695]
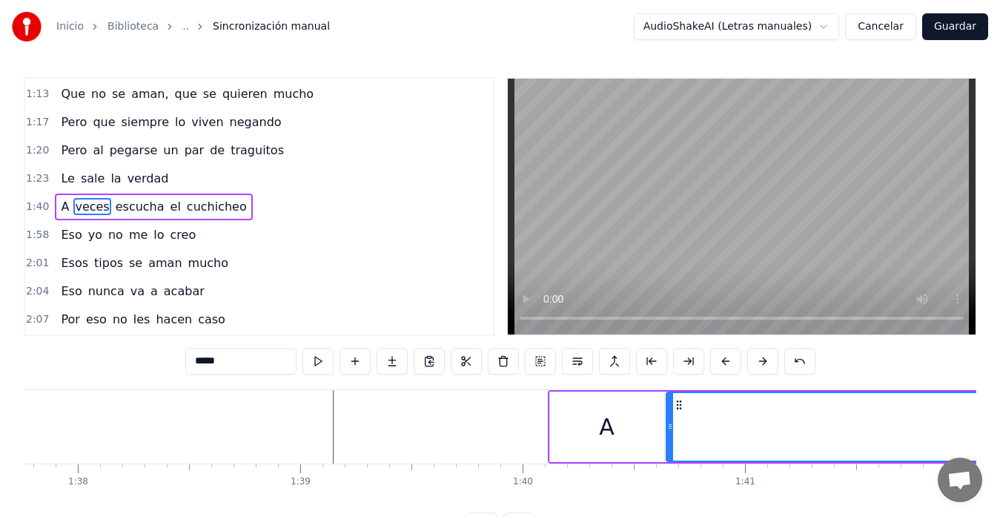
scroll to position [0, 21899]
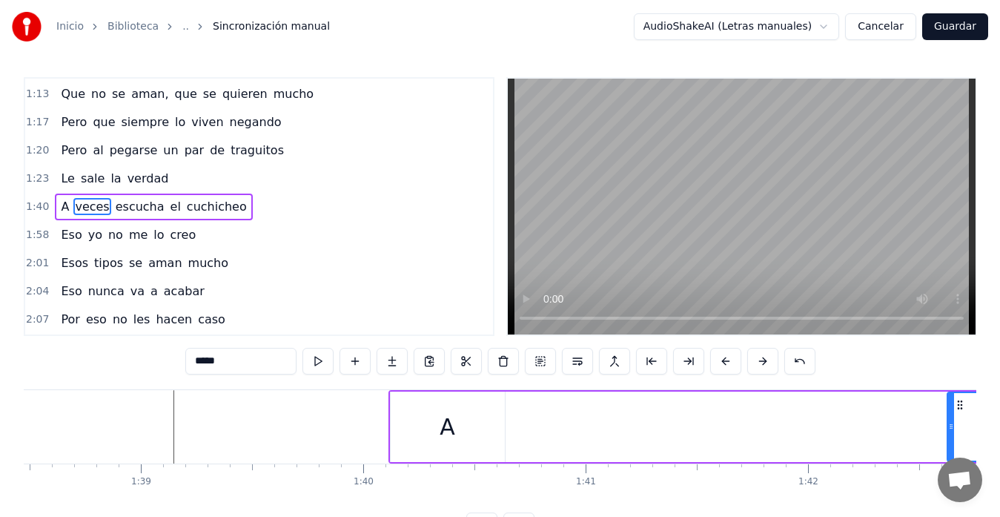
drag, startPoint x: 508, startPoint y: 426, endPoint x: 895, endPoint y: 421, distance: 387.7
click at [948, 414] on div at bounding box center [951, 426] width 6 height 67
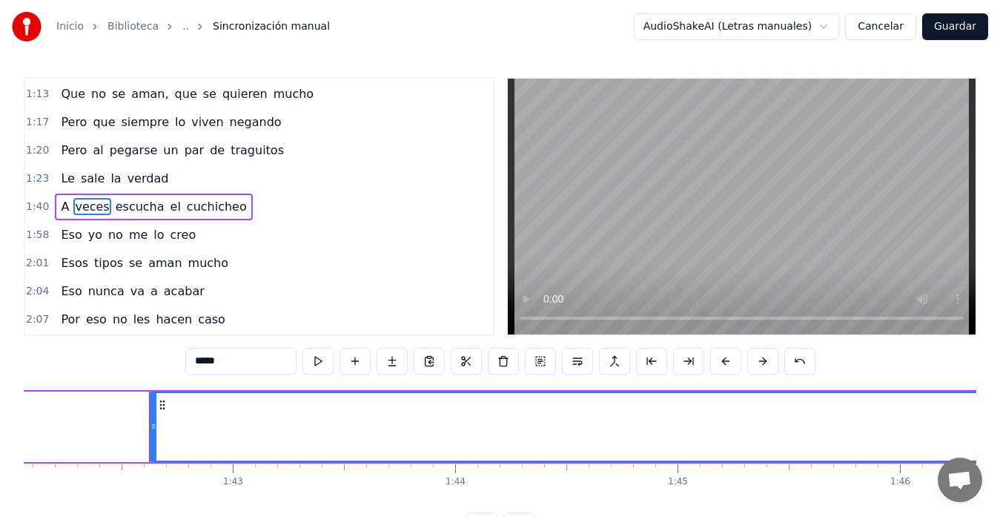
scroll to position [0, 22748]
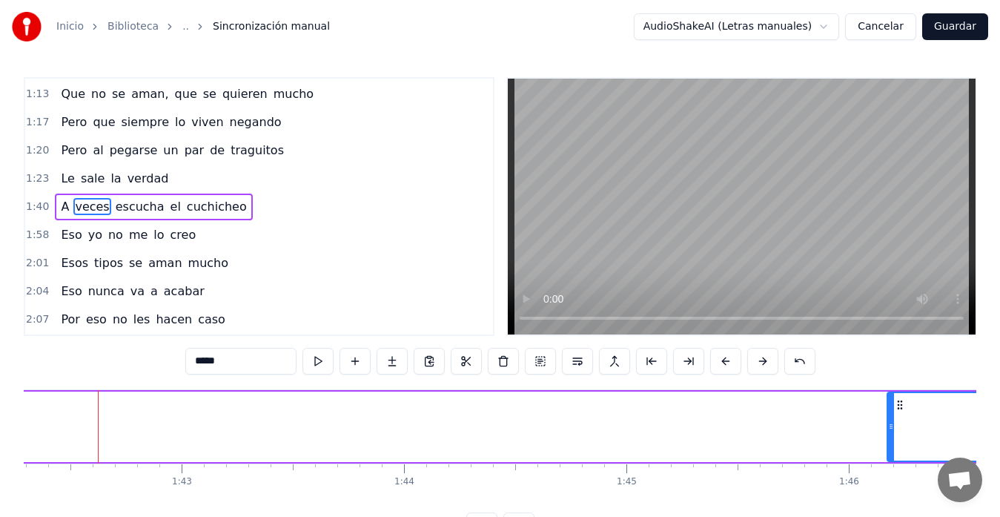
drag, startPoint x: 102, startPoint y: 427, endPoint x: 890, endPoint y: 380, distance: 790.1
click at [890, 380] on div "0:35 Se 0:35 dice que viven regando 0:38 Que ya su amor ha terminado 0:41 Que c…" at bounding box center [500, 308] width 953 height 462
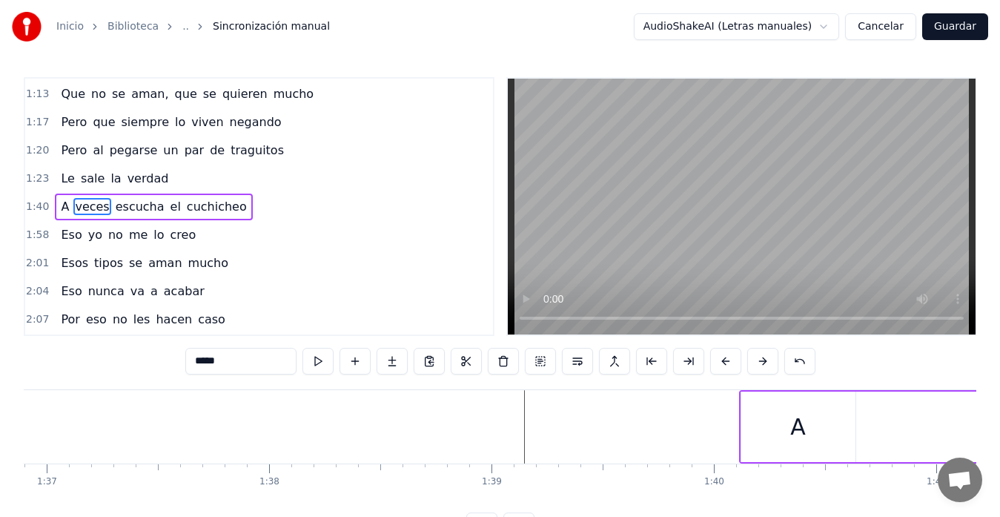
scroll to position [0, 21899]
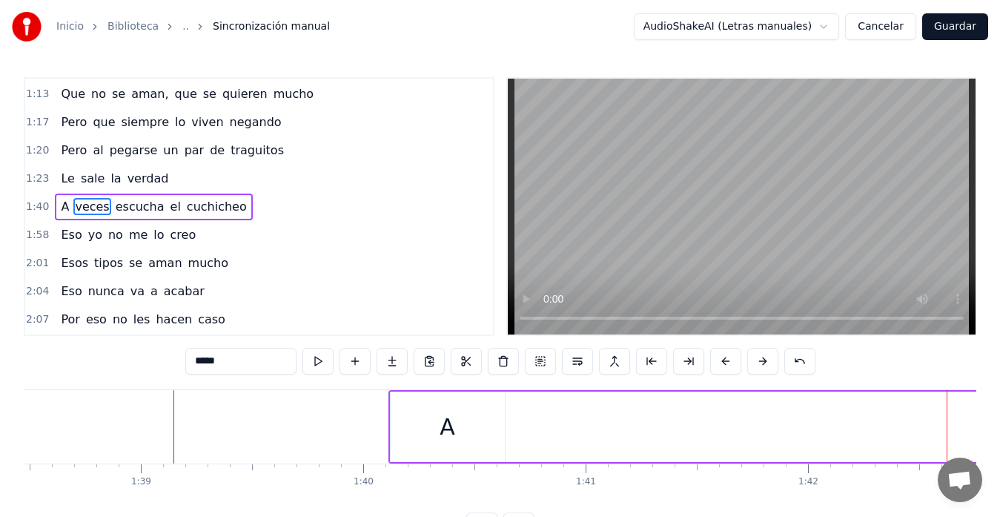
click at [457, 431] on div "A" at bounding box center [448, 426] width 114 height 70
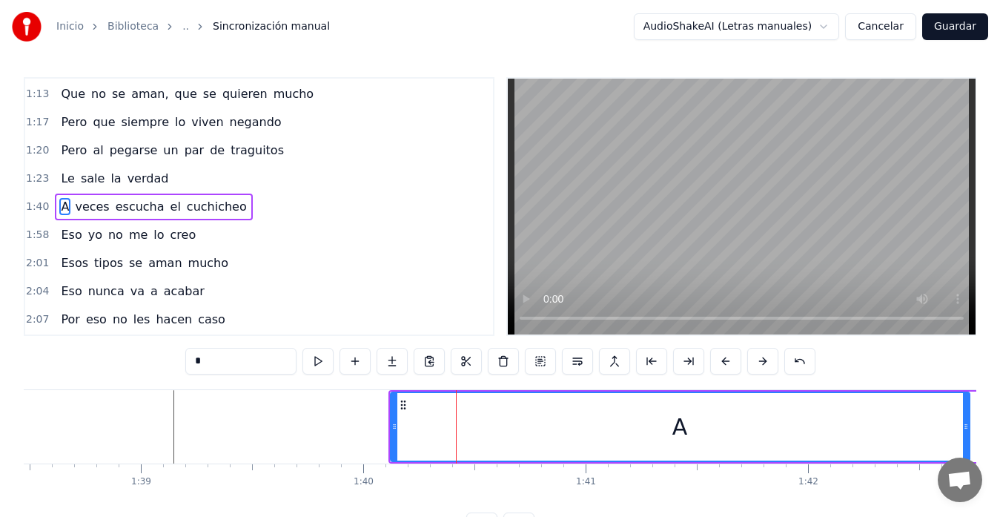
drag, startPoint x: 503, startPoint y: 427, endPoint x: 968, endPoint y: 409, distance: 465.1
click at [968, 409] on div at bounding box center [966, 426] width 6 height 67
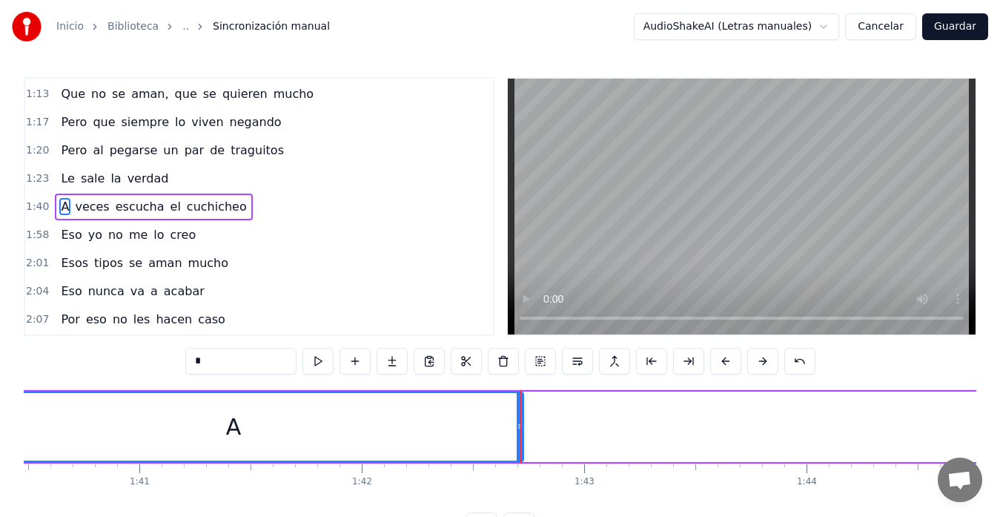
scroll to position [0, 22122]
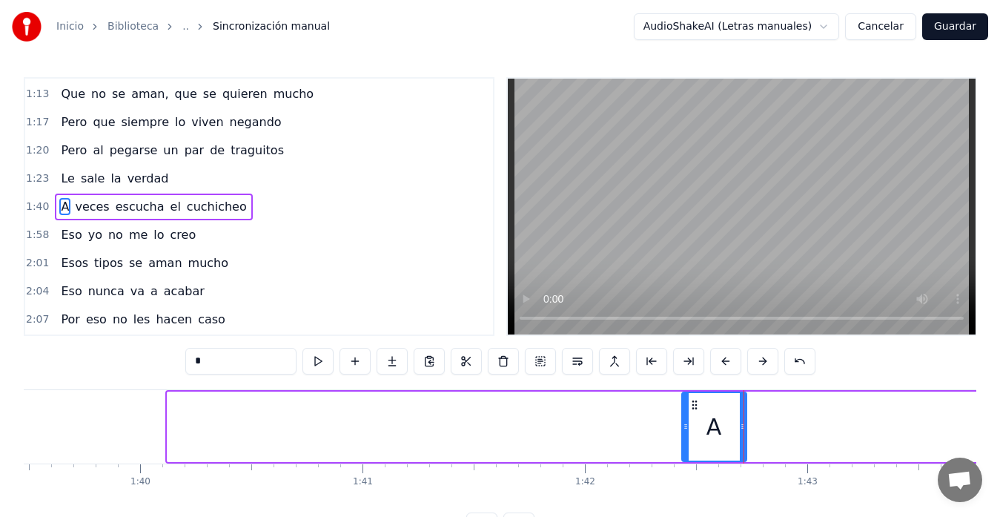
drag, startPoint x: 168, startPoint y: 428, endPoint x: 683, endPoint y: 417, distance: 514.6
click at [683, 417] on div at bounding box center [686, 426] width 6 height 67
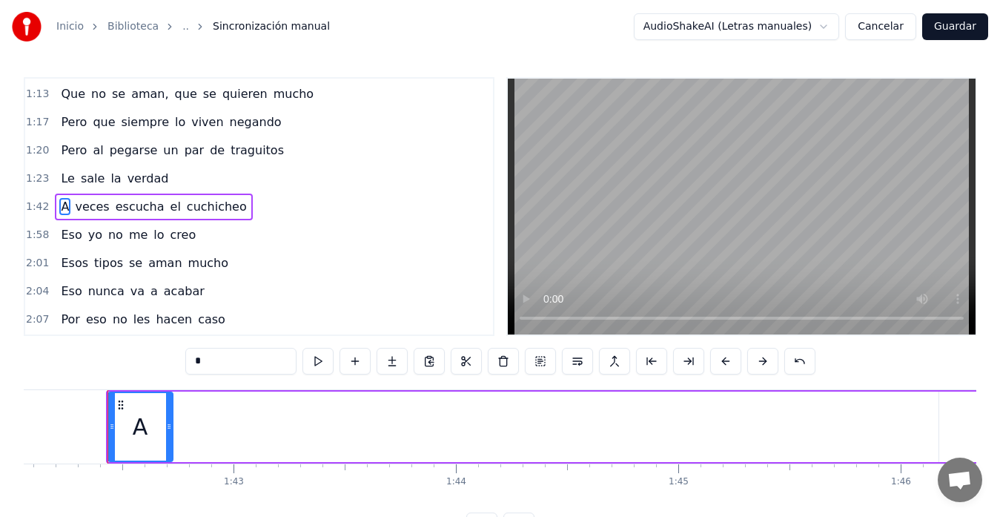
scroll to position [0, 22728]
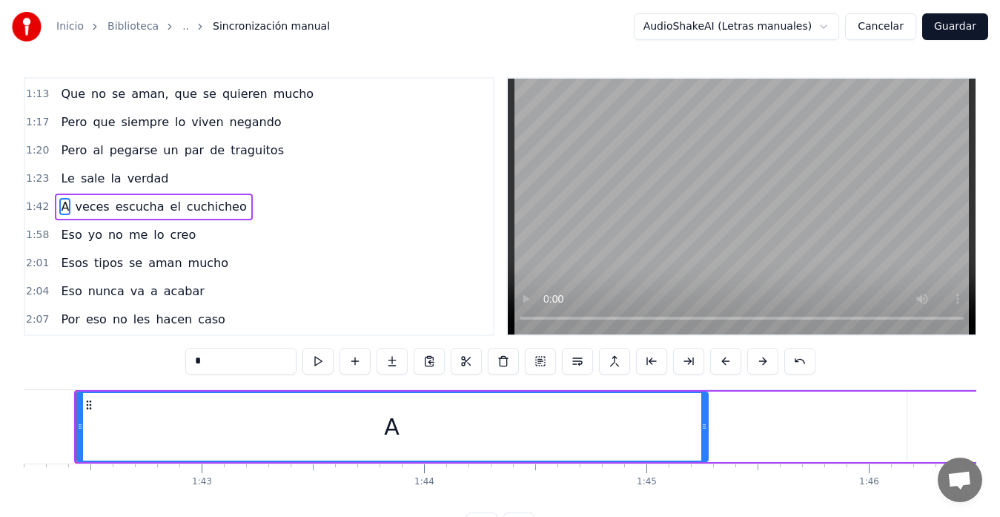
drag, startPoint x: 139, startPoint y: 425, endPoint x: 708, endPoint y: 441, distance: 569.5
click at [707, 441] on div at bounding box center [704, 426] width 6 height 67
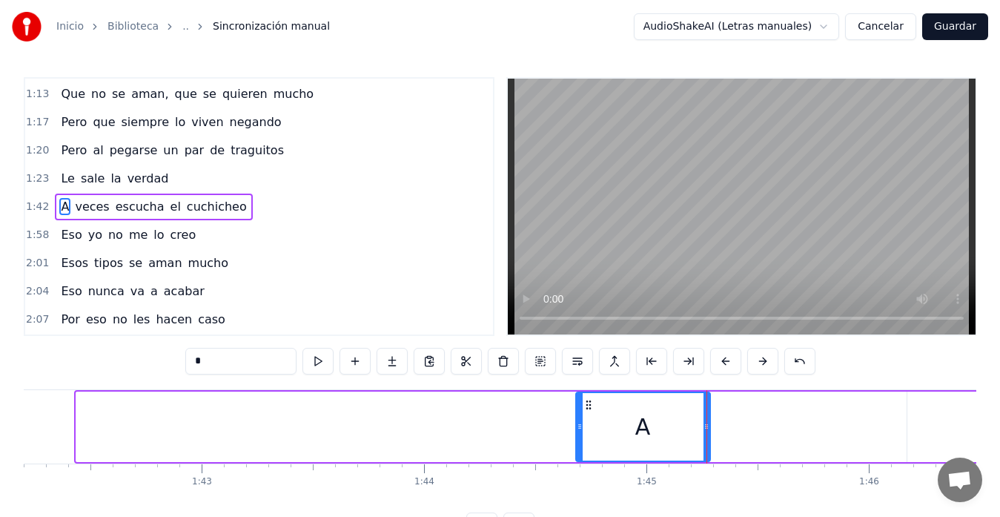
drag, startPoint x: 78, startPoint y: 423, endPoint x: 577, endPoint y: 448, distance: 500.2
click at [577, 448] on div at bounding box center [580, 426] width 6 height 67
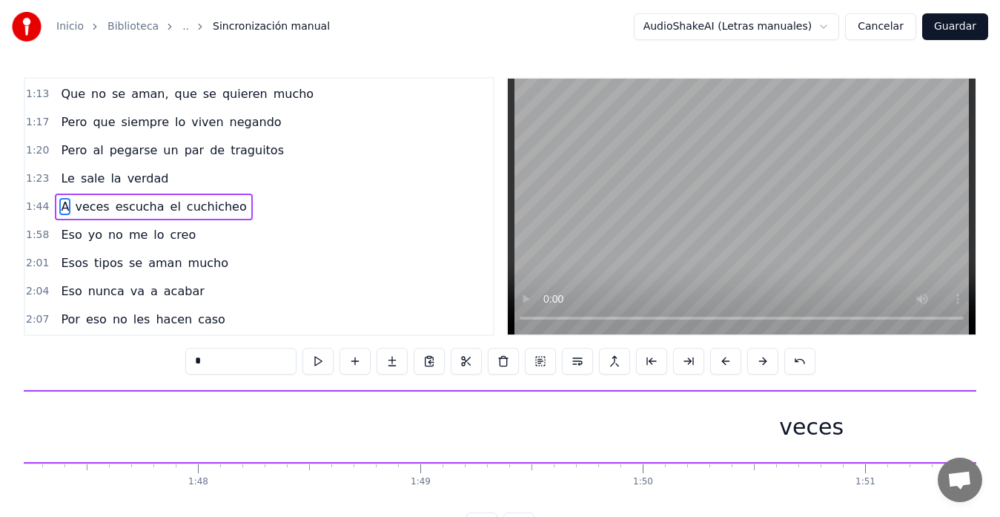
scroll to position [0, 23876]
click at [699, 434] on div "veces" at bounding box center [780, 426] width 2040 height 70
type input "*****"
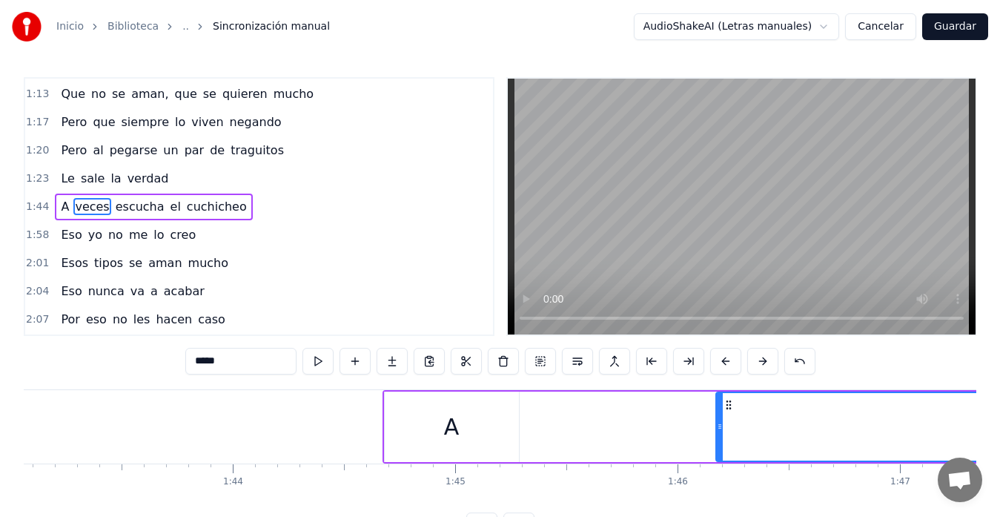
scroll to position [0, 23015]
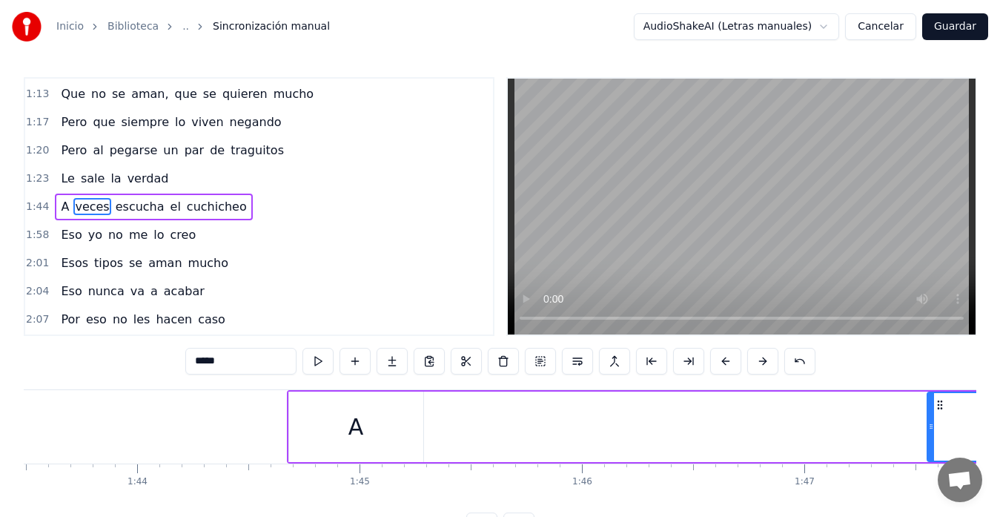
drag, startPoint x: 622, startPoint y: 429, endPoint x: 929, endPoint y: 437, distance: 307.0
click at [929, 437] on div at bounding box center [931, 426] width 6 height 67
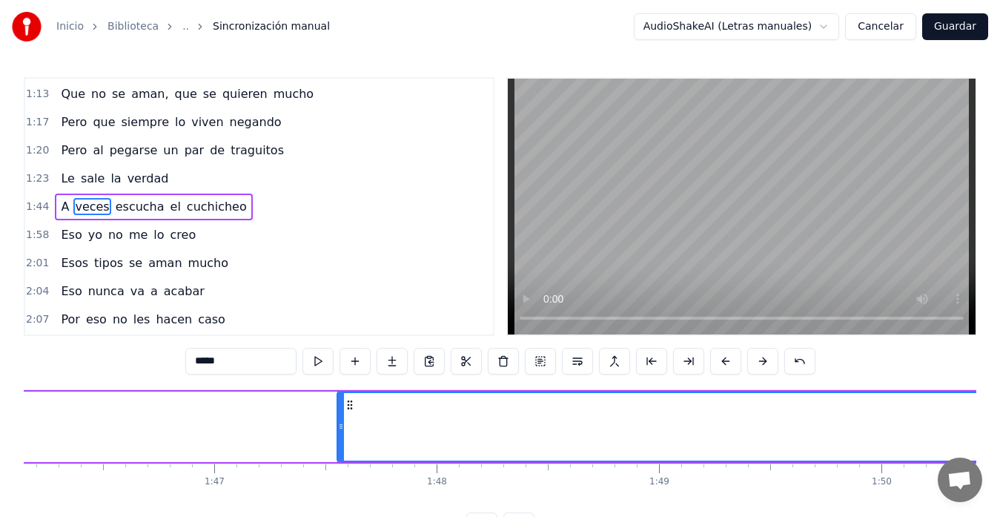
scroll to position [0, 23844]
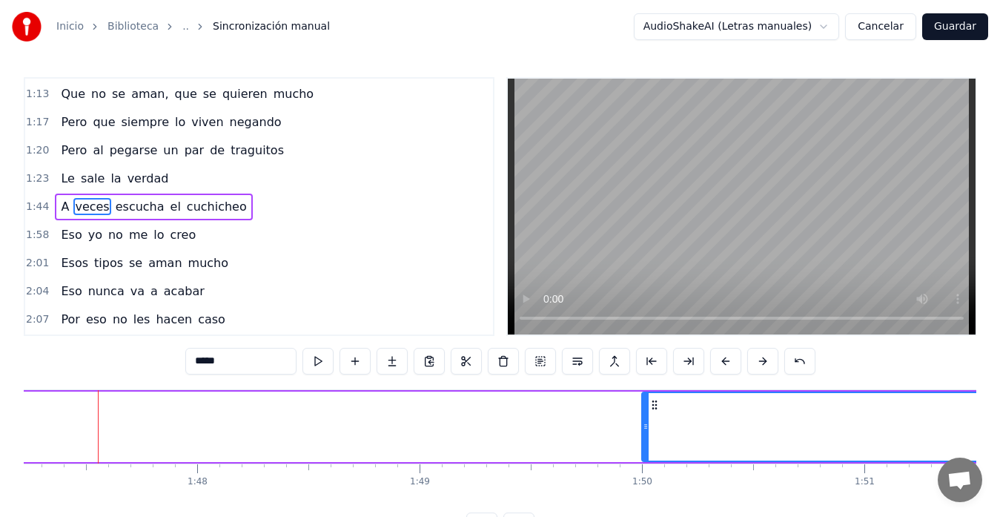
drag, startPoint x: 102, startPoint y: 428, endPoint x: 649, endPoint y: 420, distance: 547.1
click at [649, 420] on icon at bounding box center [646, 426] width 6 height 12
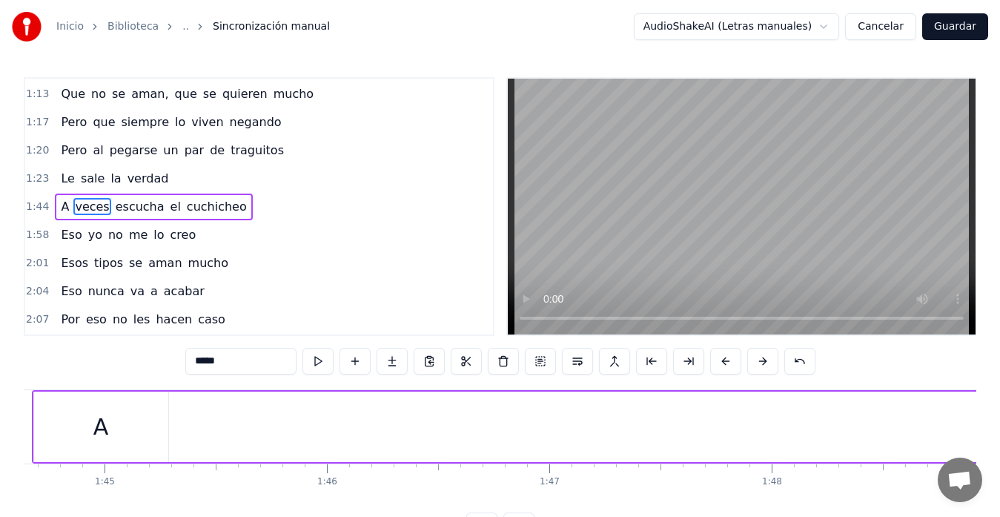
scroll to position [0, 23079]
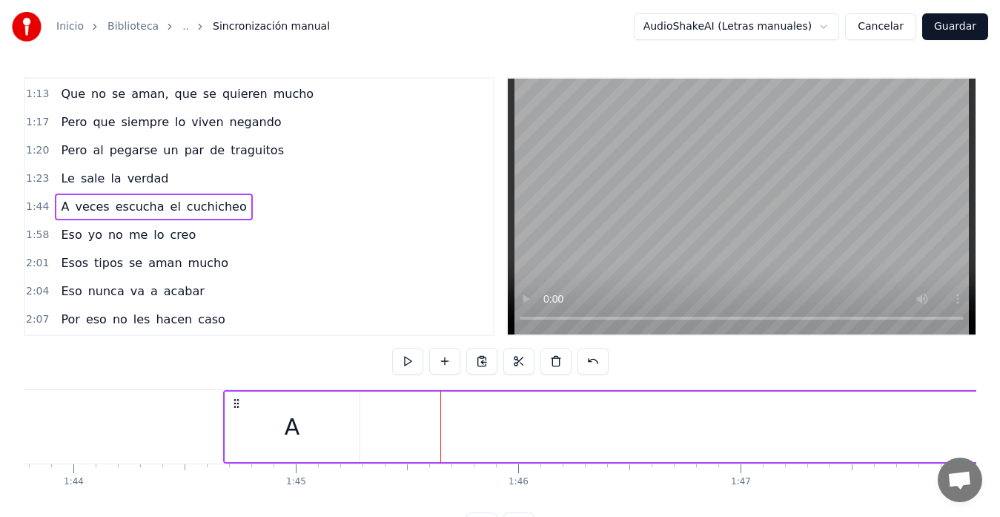
click at [351, 423] on div "A" at bounding box center [292, 426] width 134 height 70
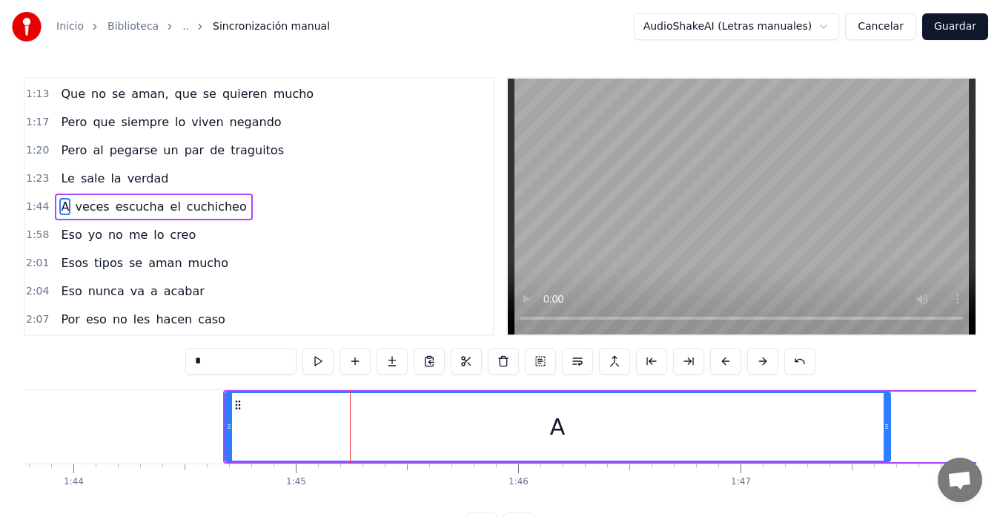
drag, startPoint x: 358, startPoint y: 424, endPoint x: 889, endPoint y: 435, distance: 530.9
click at [889, 435] on div at bounding box center [887, 426] width 6 height 67
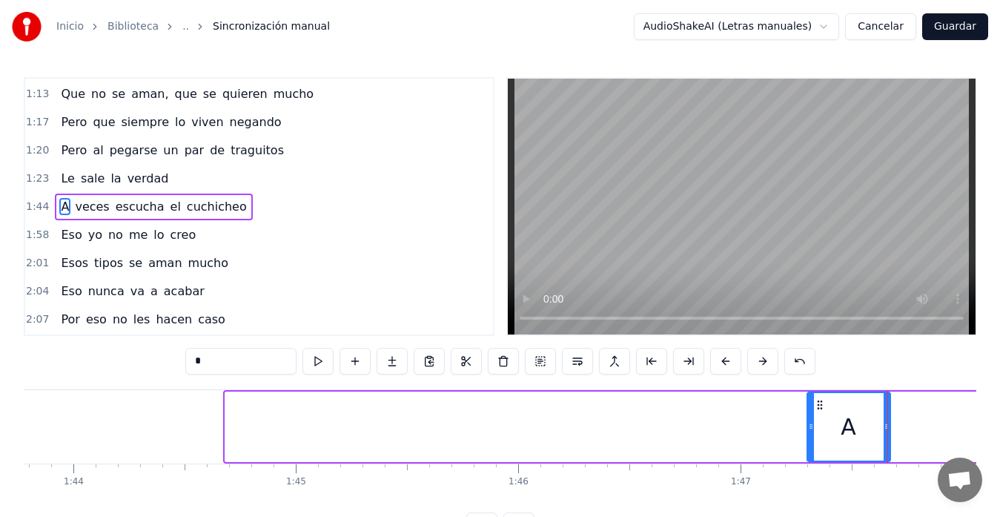
drag, startPoint x: 228, startPoint y: 424, endPoint x: 810, endPoint y: 413, distance: 582.8
click at [810, 413] on div at bounding box center [811, 426] width 6 height 67
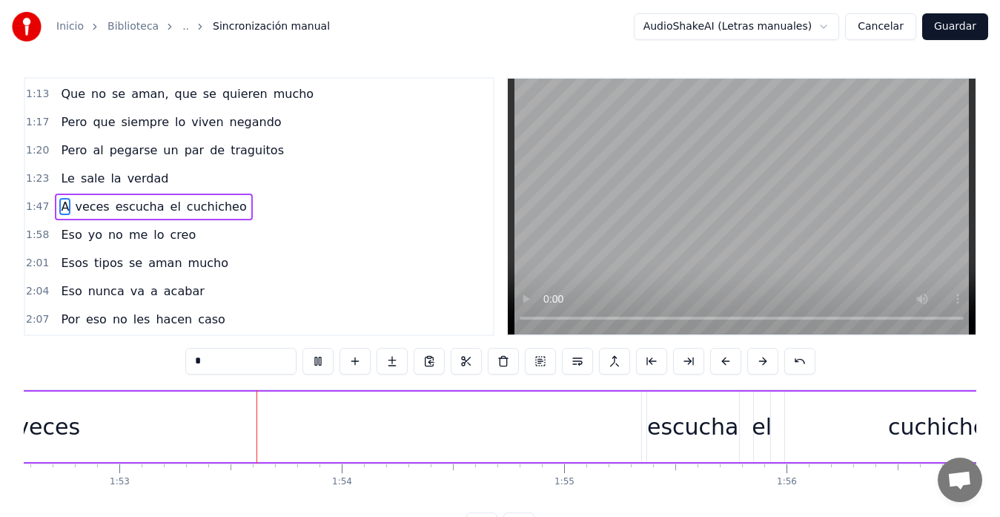
scroll to position [0, 25078]
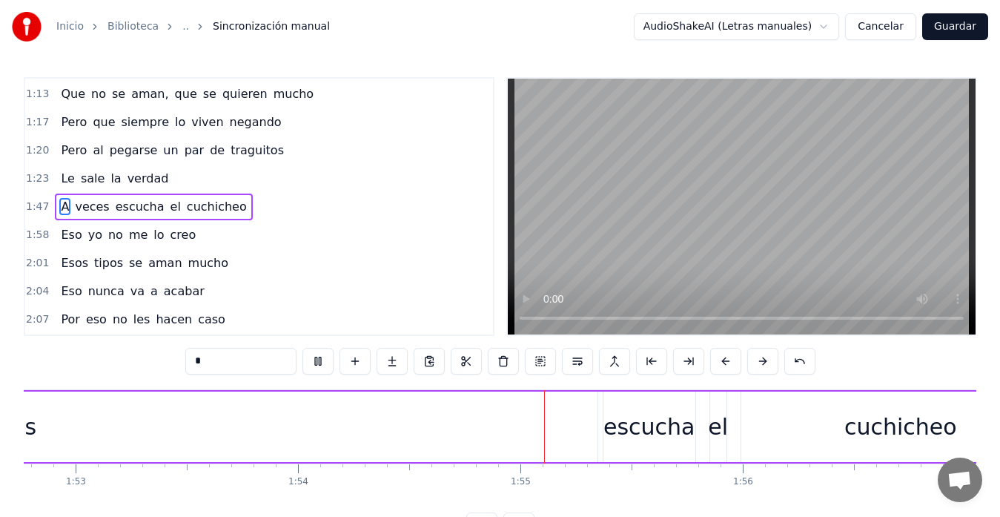
click at [607, 219] on video at bounding box center [742, 207] width 468 height 256
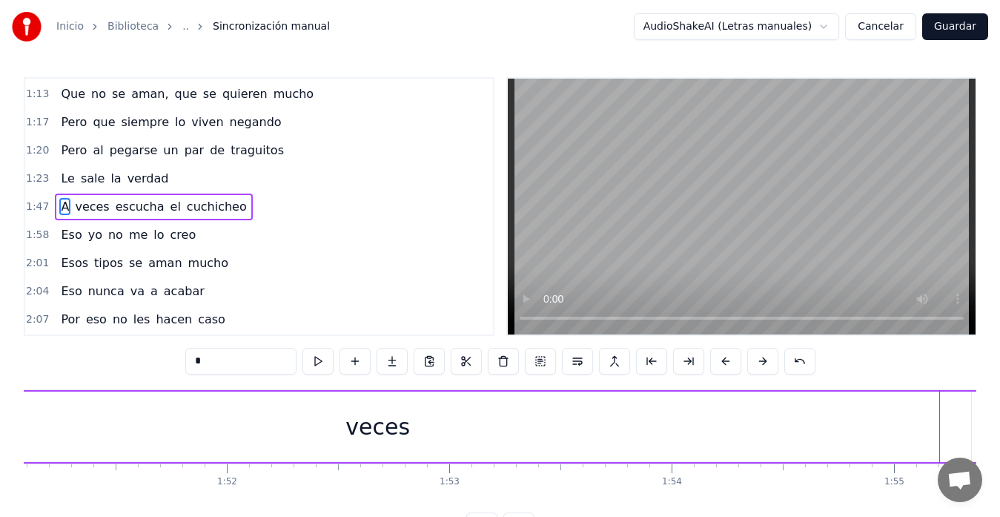
scroll to position [0, 24577]
click at [556, 438] on div "veces" at bounding box center [506, 426] width 1186 height 70
type input "*****"
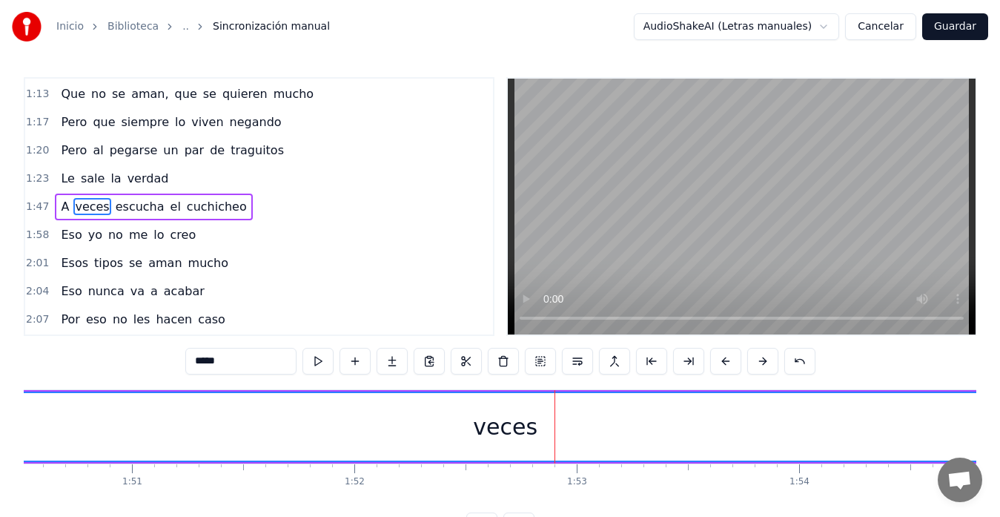
drag, startPoint x: 395, startPoint y: 423, endPoint x: 460, endPoint y: 421, distance: 65.3
click at [460, 421] on div "veces" at bounding box center [505, 426] width 1185 height 67
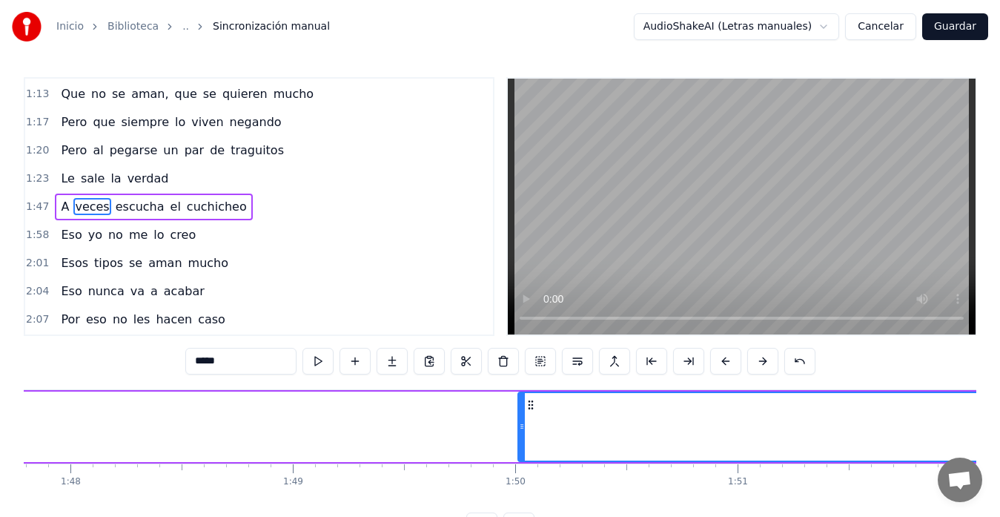
scroll to position [0, 24003]
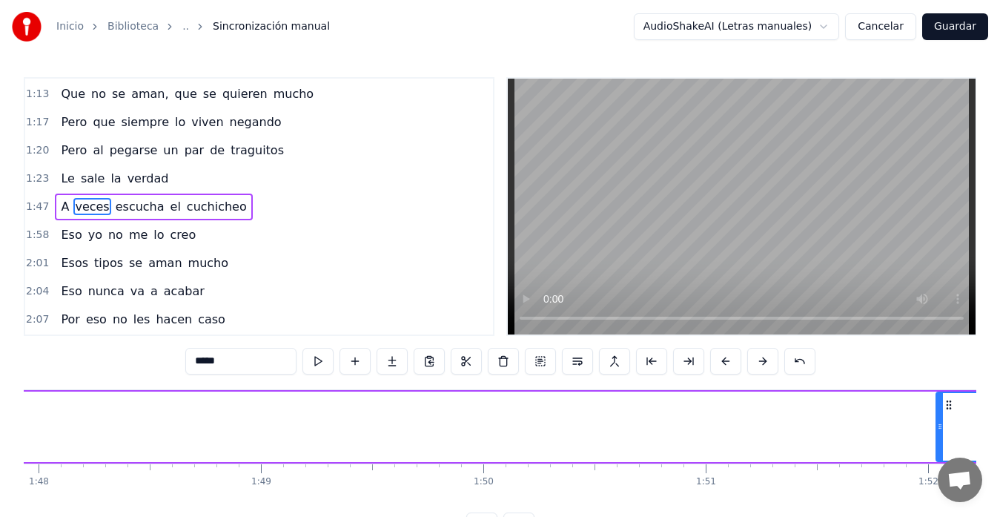
drag, startPoint x: 489, startPoint y: 421, endPoint x: 938, endPoint y: 414, distance: 450.0
click at [938, 414] on div at bounding box center [940, 426] width 6 height 67
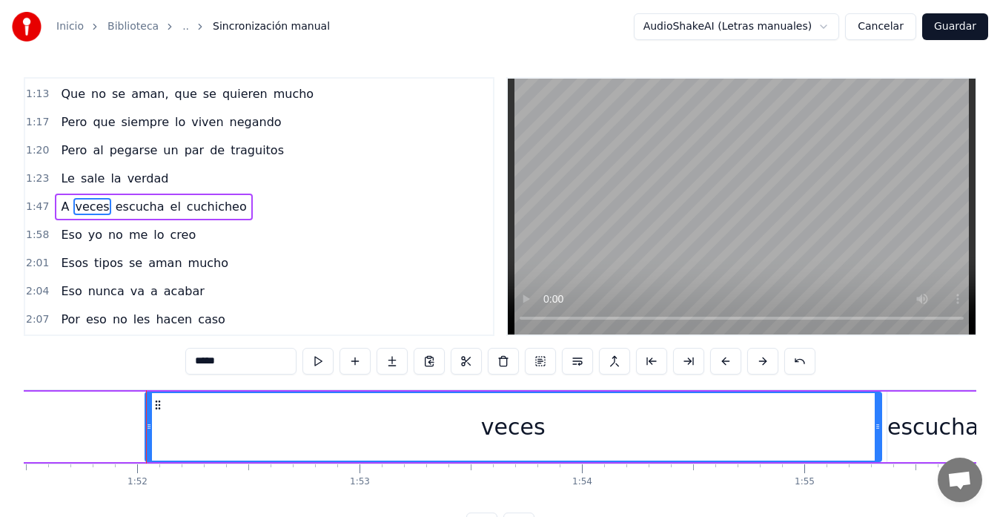
scroll to position [0, 24842]
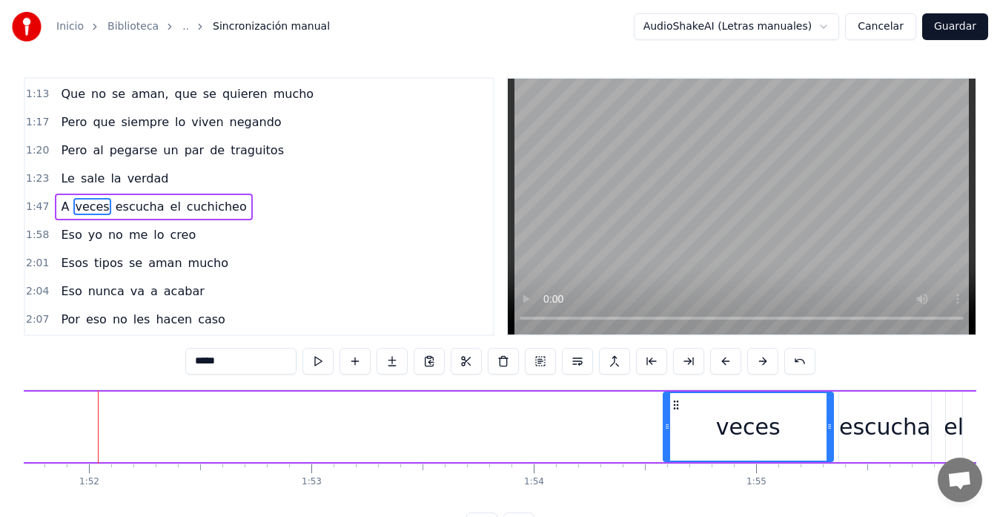
drag, startPoint x: 102, startPoint y: 423, endPoint x: 668, endPoint y: 434, distance: 566.5
click at [668, 434] on div at bounding box center [667, 426] width 6 height 67
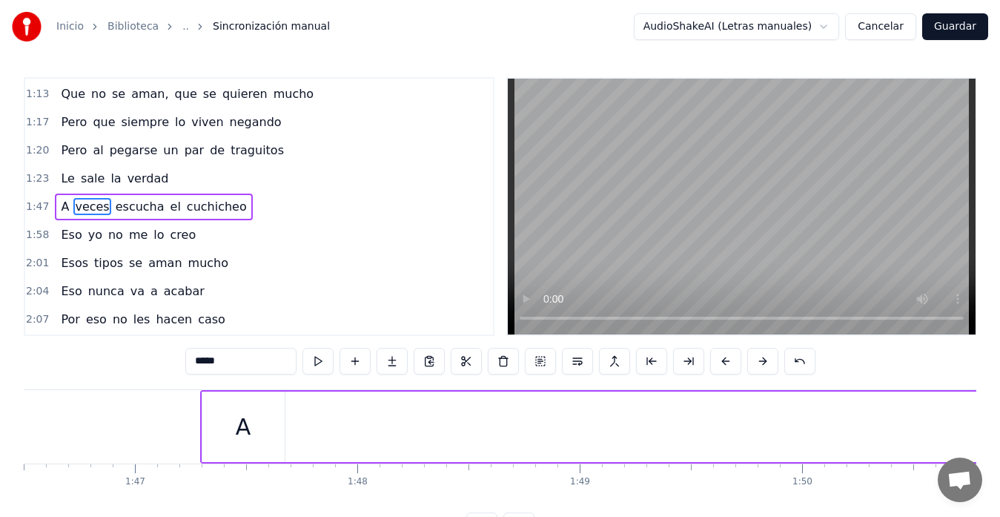
scroll to position [0, 23461]
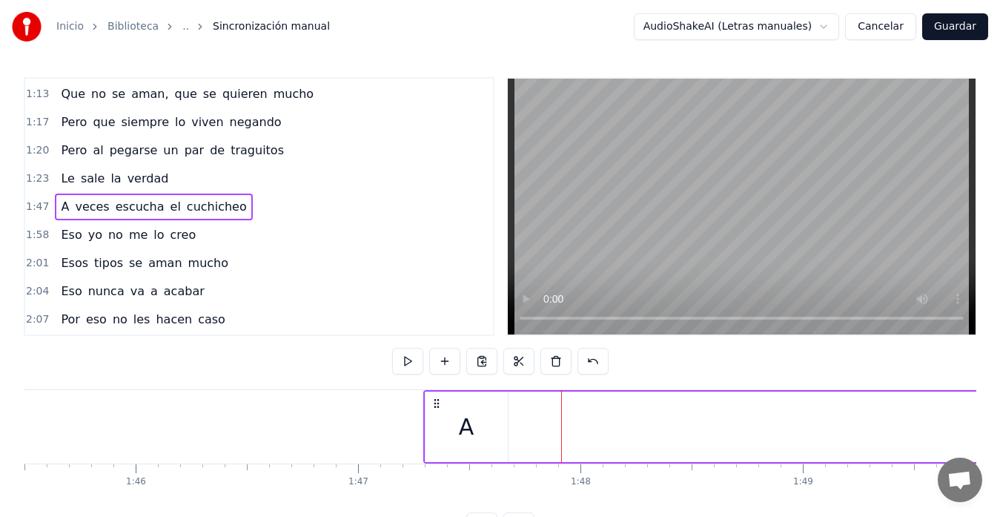
click at [437, 428] on div "A" at bounding box center [467, 426] width 82 height 70
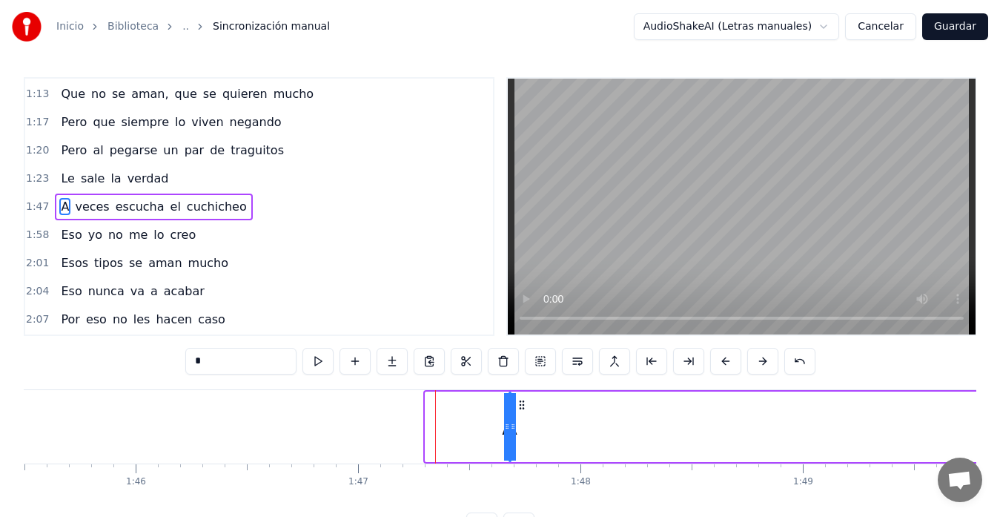
drag, startPoint x: 427, startPoint y: 427, endPoint x: 652, endPoint y: 430, distance: 225.4
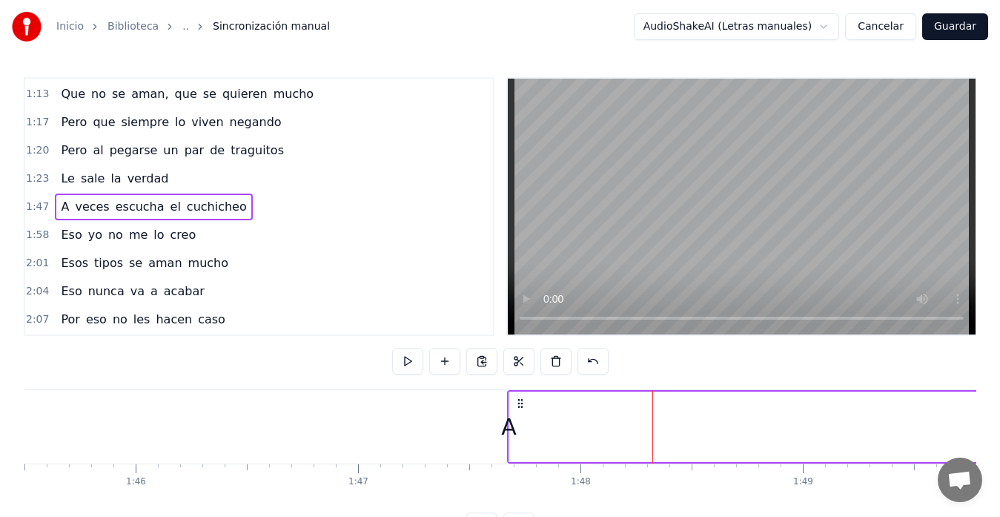
click at [511, 420] on div "A" at bounding box center [509, 426] width 16 height 33
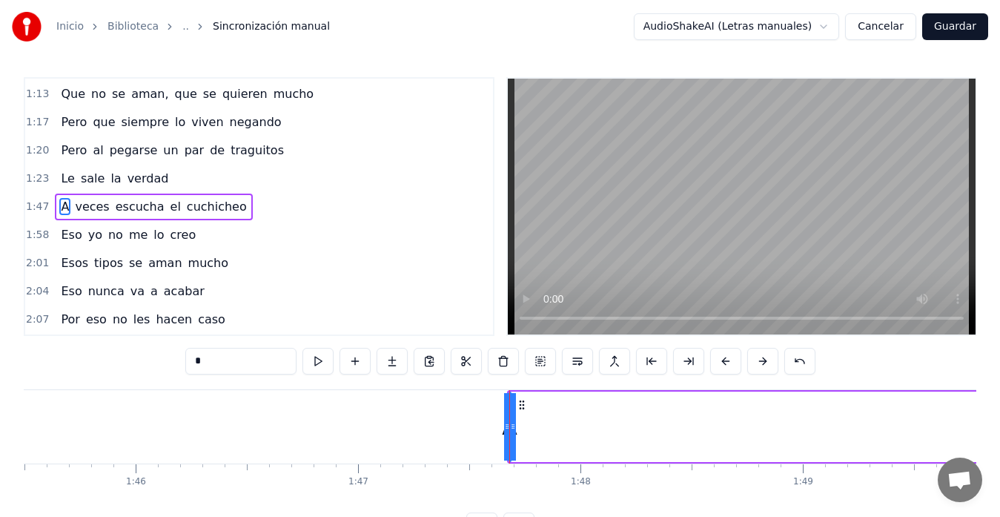
drag, startPoint x: 512, startPoint y: 423, endPoint x: 695, endPoint y: 427, distance: 183.1
click at [509, 426] on div "A" at bounding box center [509, 426] width 16 height 33
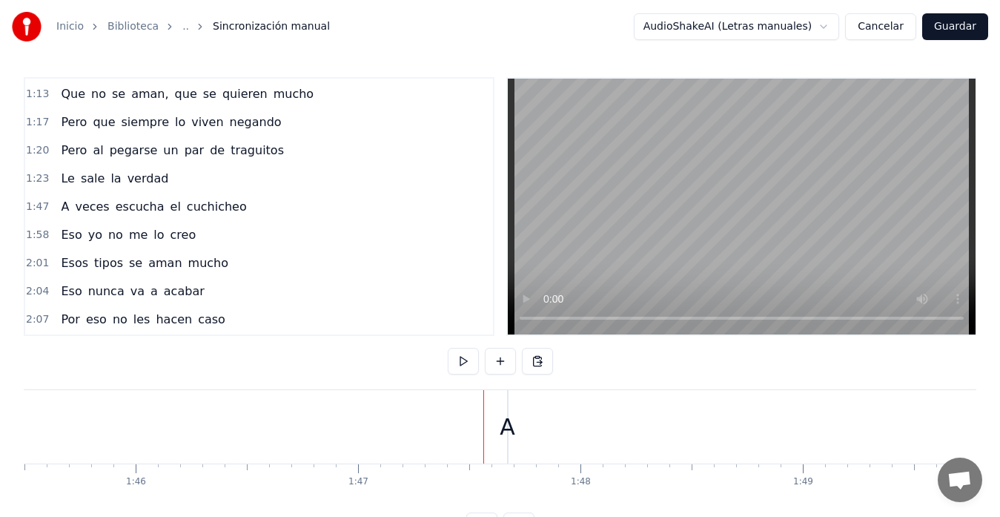
click at [509, 426] on div "A" at bounding box center [508, 426] width 16 height 33
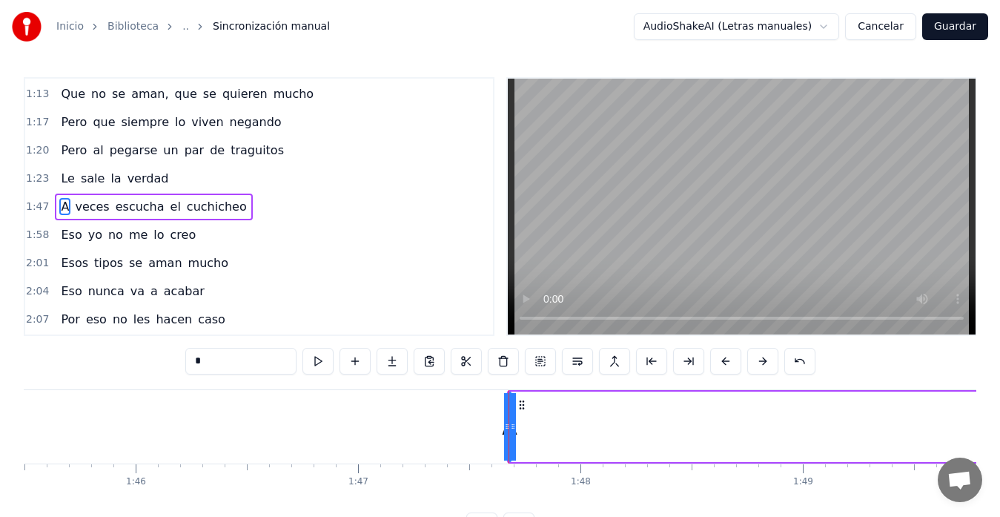
drag, startPoint x: 513, startPoint y: 426, endPoint x: 521, endPoint y: 426, distance: 8.2
click at [509, 424] on div "A" at bounding box center [509, 426] width 16 height 33
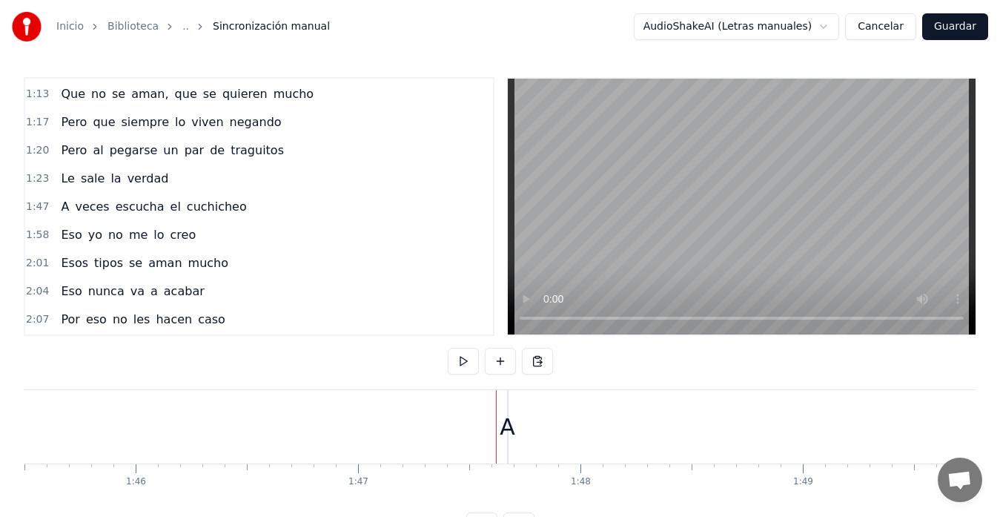
click at [505, 420] on div "A" at bounding box center [508, 426] width 16 height 33
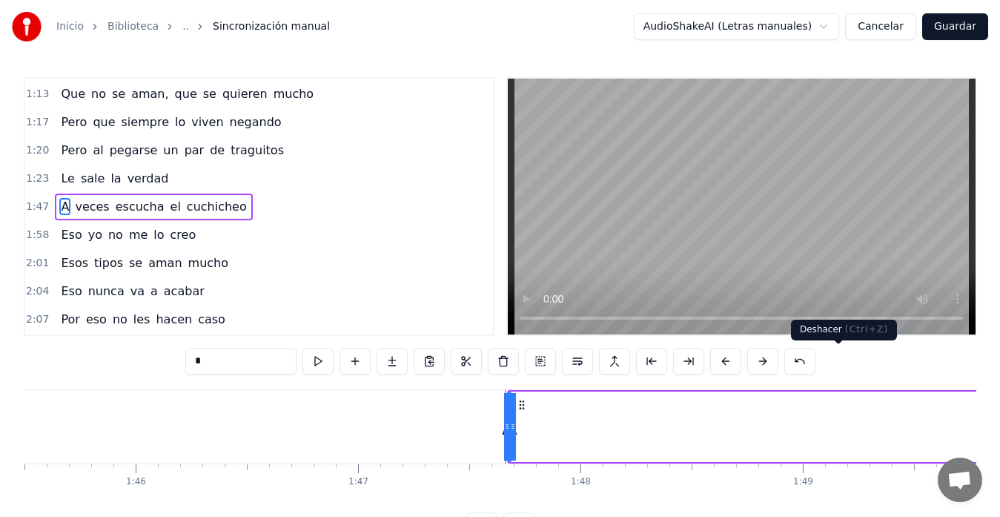
click at [815, 363] on button at bounding box center [799, 361] width 31 height 27
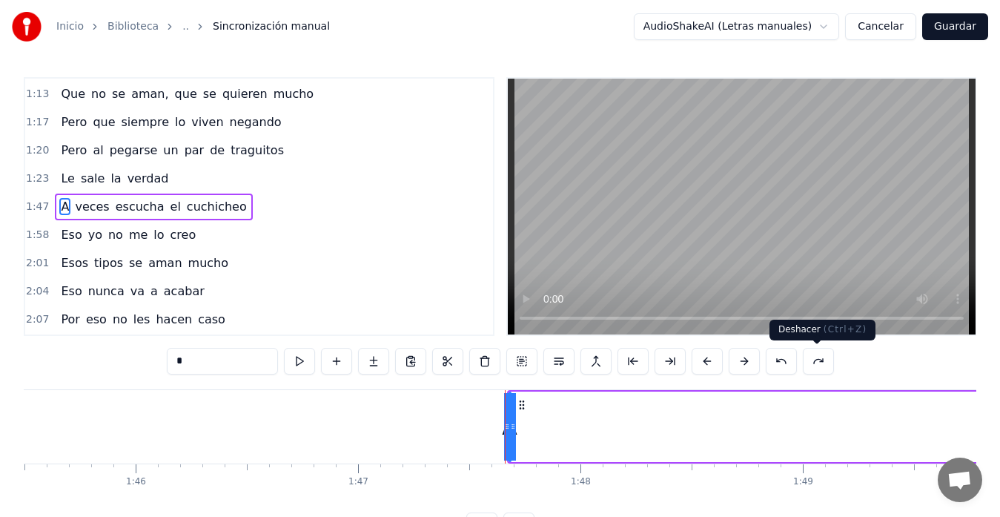
click at [797, 360] on button at bounding box center [781, 361] width 31 height 27
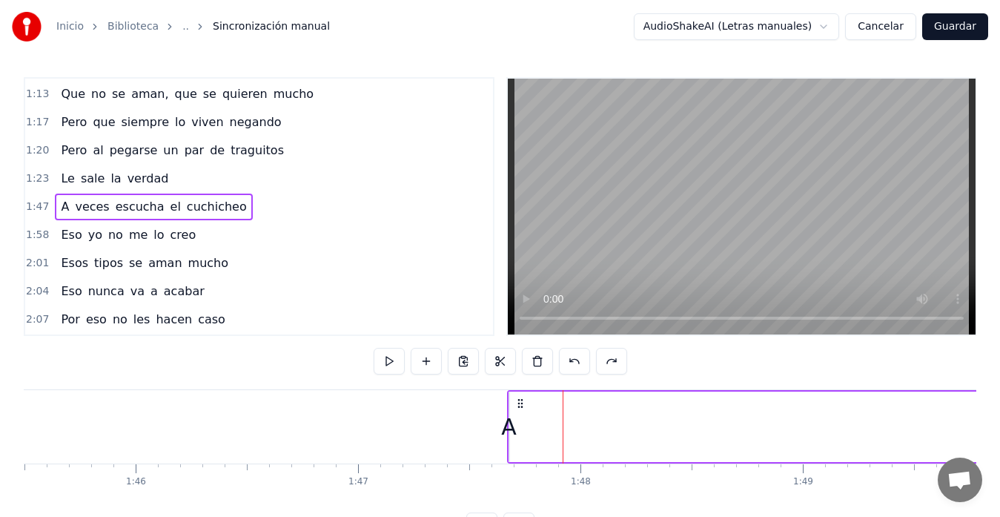
drag, startPoint x: 511, startPoint y: 423, endPoint x: 503, endPoint y: 424, distance: 8.2
click at [503, 424] on div "A" at bounding box center [509, 426] width 16 height 33
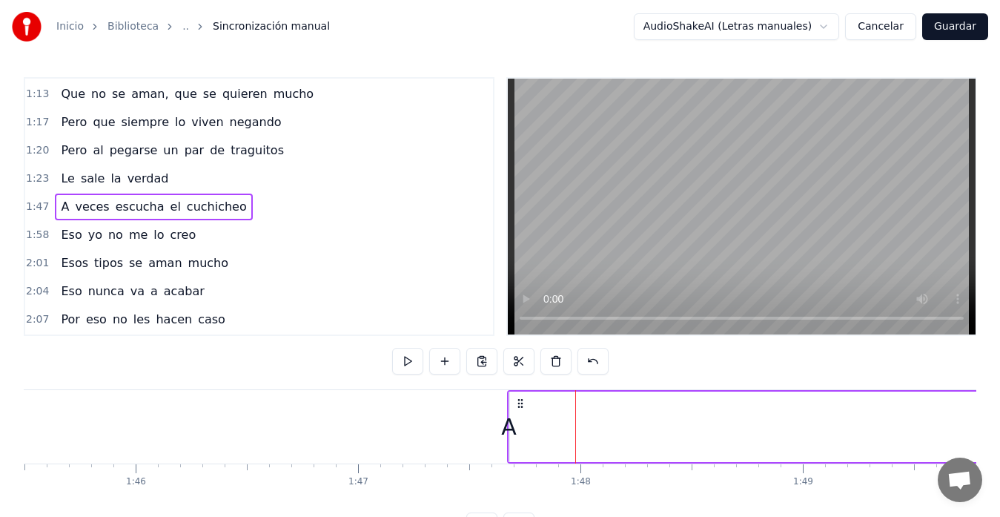
click at [509, 408] on div "A" at bounding box center [509, 426] width 1 height 70
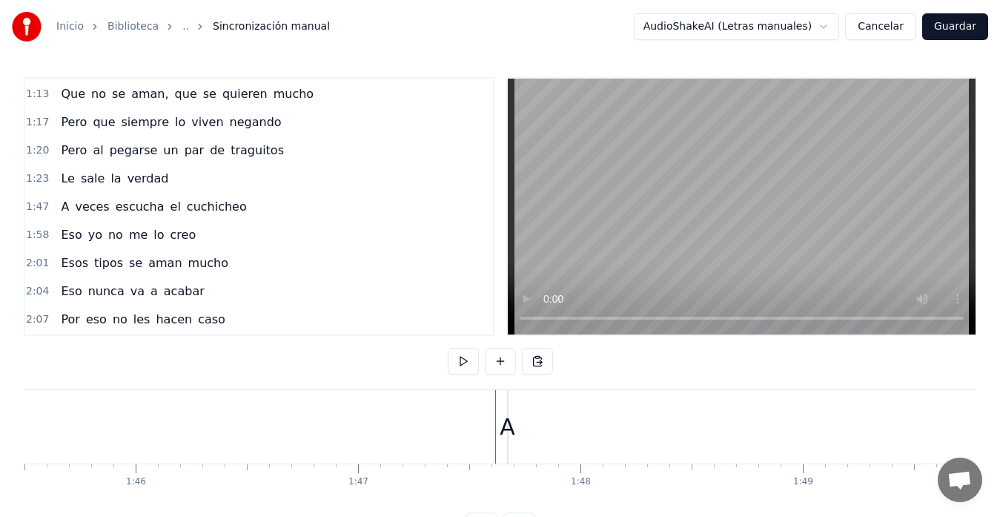
click at [509, 408] on div "A" at bounding box center [507, 426] width 1 height 73
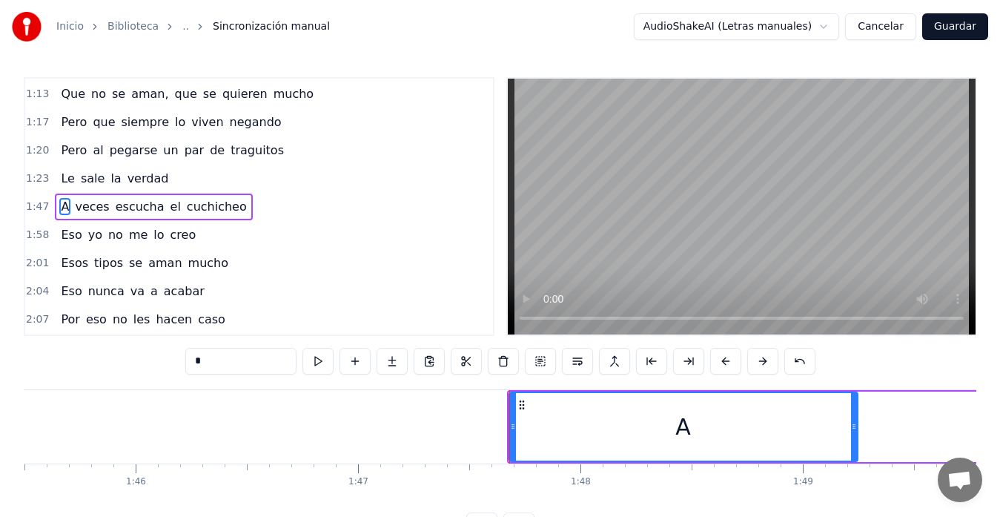
drag, startPoint x: 508, startPoint y: 407, endPoint x: 858, endPoint y: 424, distance: 350.3
click at [858, 424] on div "A" at bounding box center [684, 426] width 350 height 70
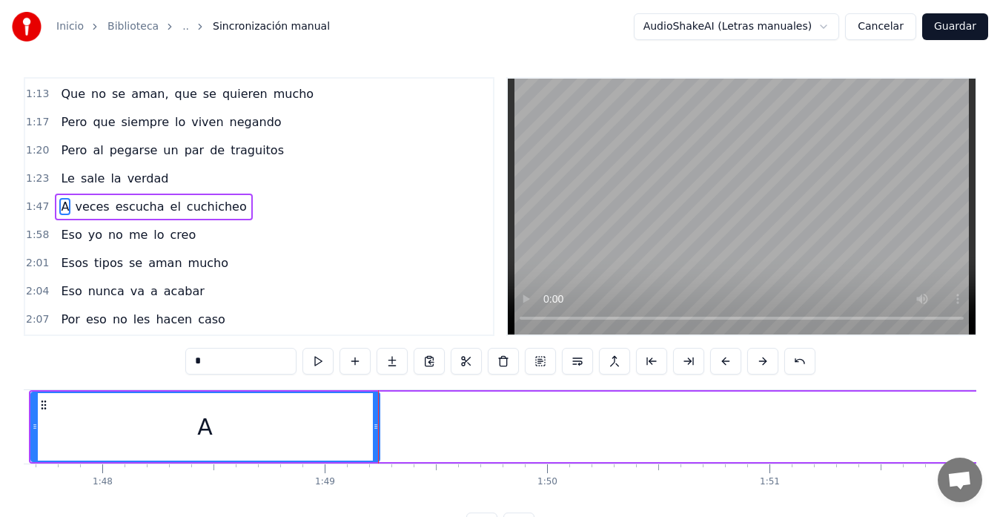
scroll to position [0, 23876]
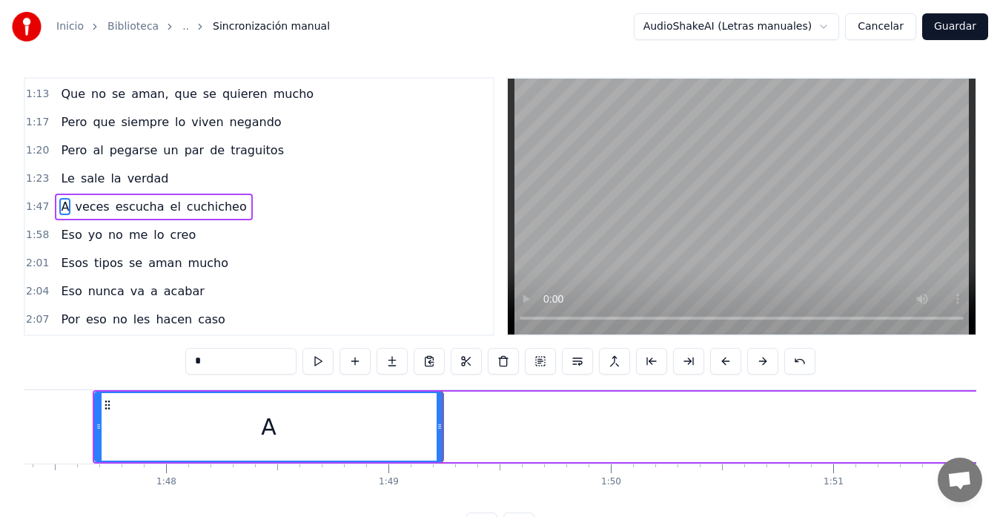
click at [418, 418] on div "A" at bounding box center [269, 426] width 347 height 67
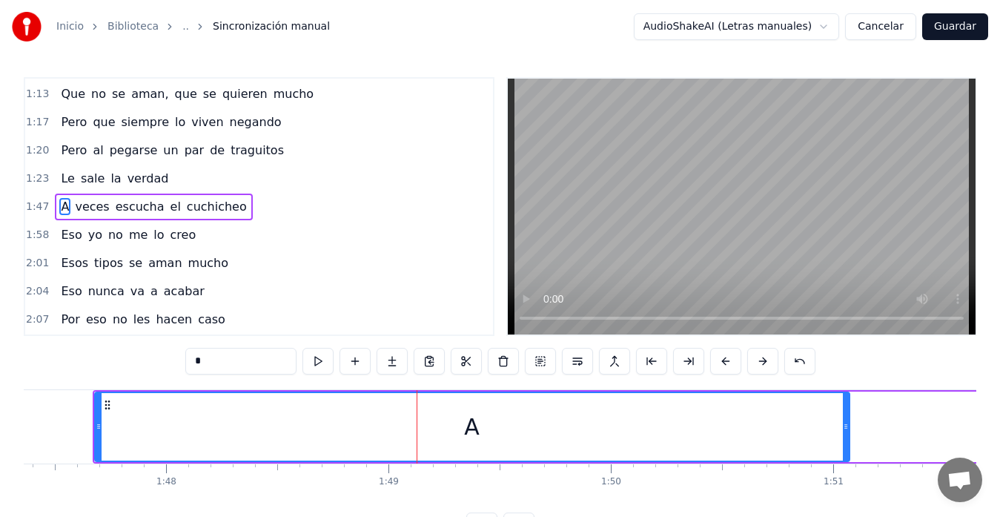
drag, startPoint x: 442, startPoint y: 426, endPoint x: 848, endPoint y: 418, distance: 406.3
click at [848, 418] on div at bounding box center [846, 426] width 6 height 67
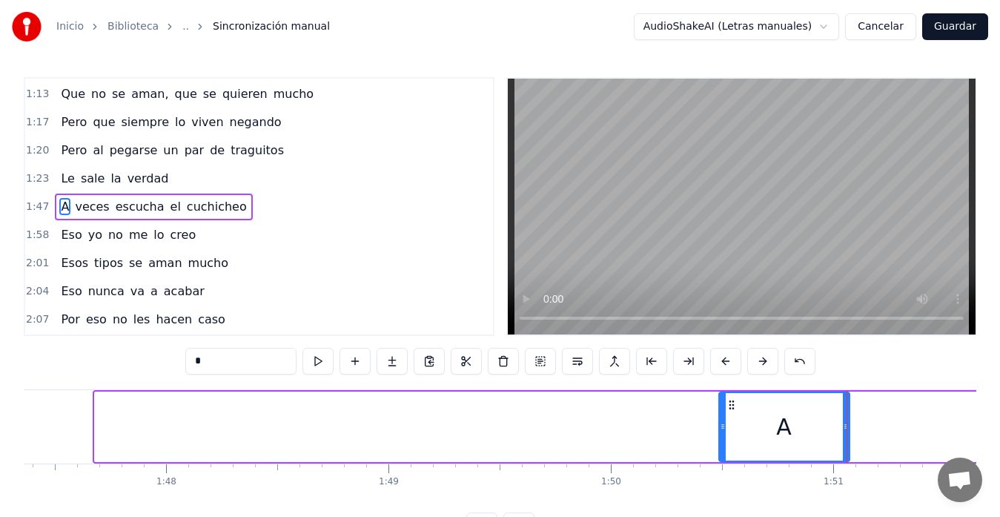
drag, startPoint x: 96, startPoint y: 429, endPoint x: 720, endPoint y: 428, distance: 624.2
click at [720, 428] on icon at bounding box center [723, 426] width 6 height 12
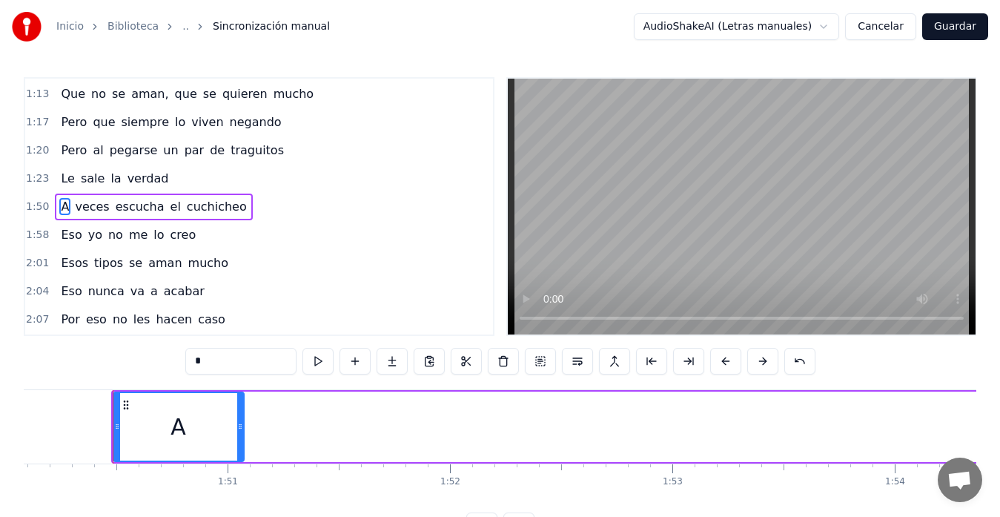
scroll to position [0, 24513]
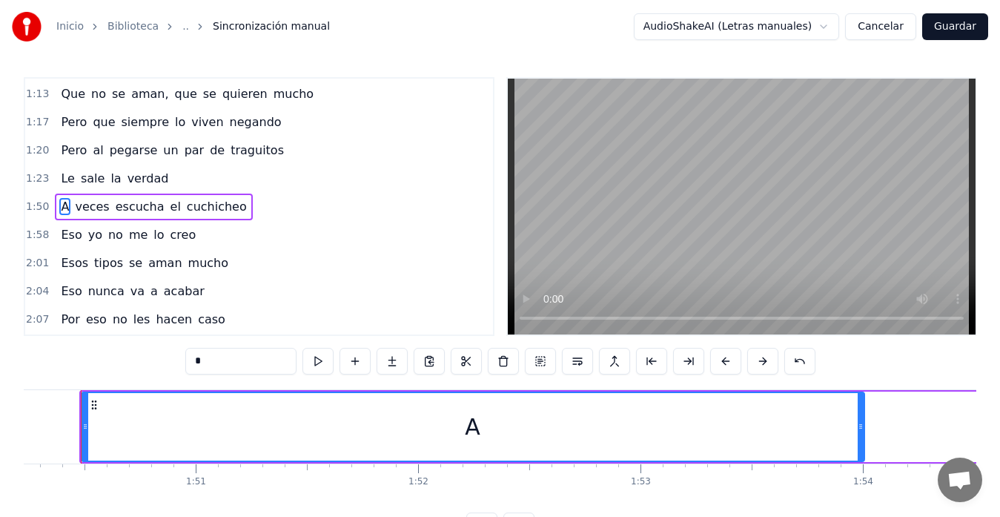
drag, startPoint x: 209, startPoint y: 425, endPoint x: 862, endPoint y: 418, distance: 653.1
click at [862, 418] on div at bounding box center [861, 426] width 6 height 67
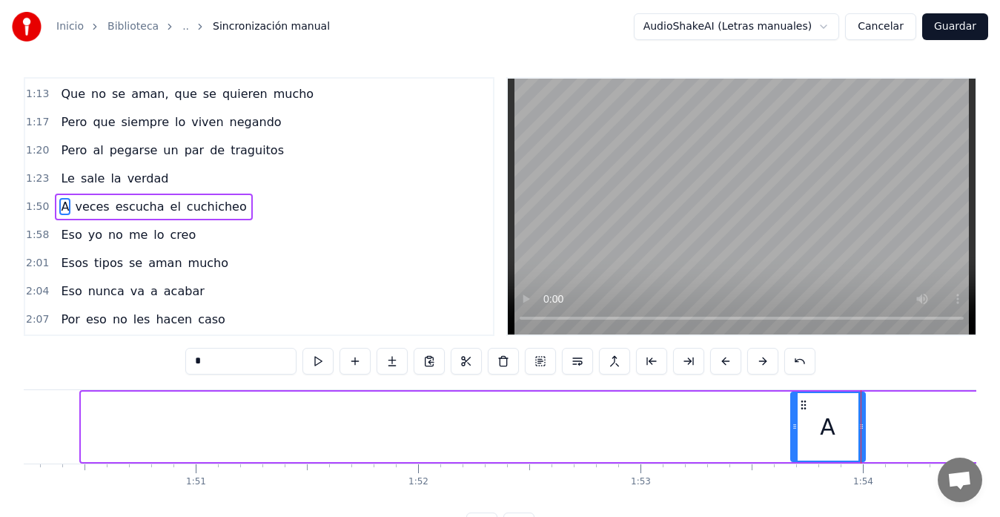
drag, startPoint x: 82, startPoint y: 426, endPoint x: 792, endPoint y: 411, distance: 709.6
click at [792, 411] on div at bounding box center [795, 426] width 6 height 67
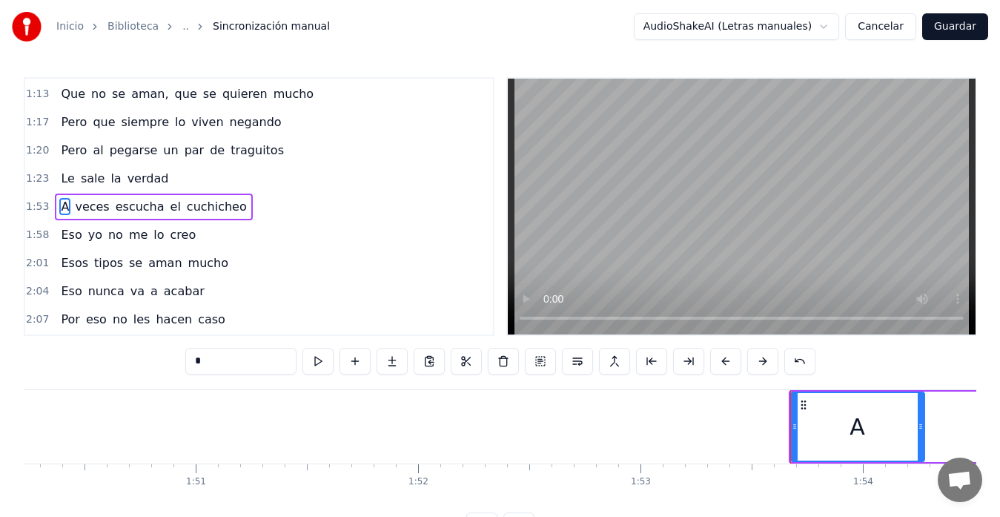
drag, startPoint x: 863, startPoint y: 424, endPoint x: 921, endPoint y: 418, distance: 58.1
click at [921, 418] on div at bounding box center [921, 426] width 6 height 67
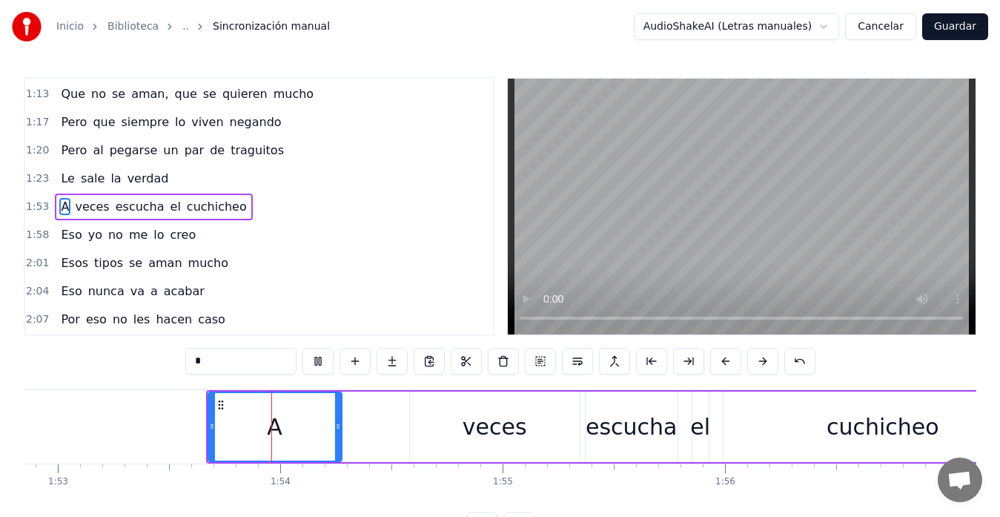
scroll to position [0, 25178]
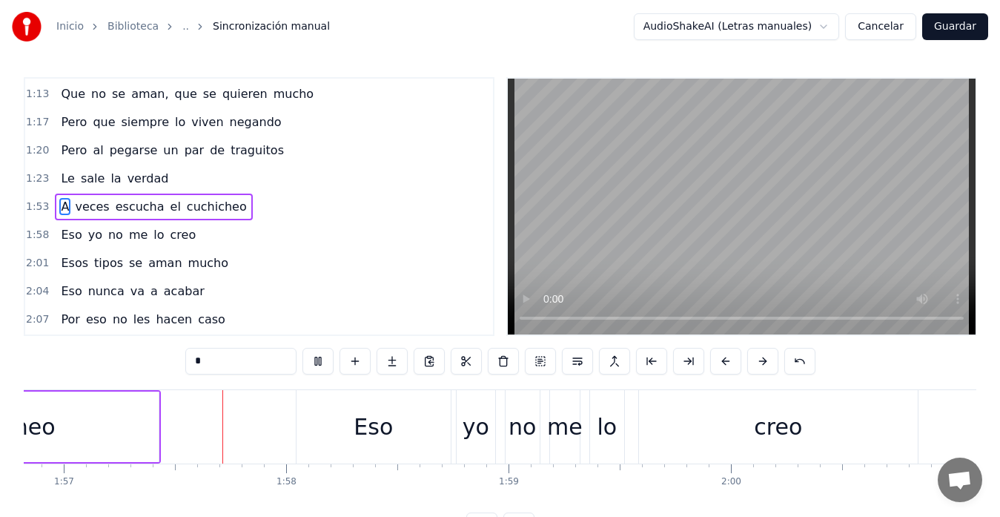
click at [556, 261] on video at bounding box center [742, 207] width 468 height 256
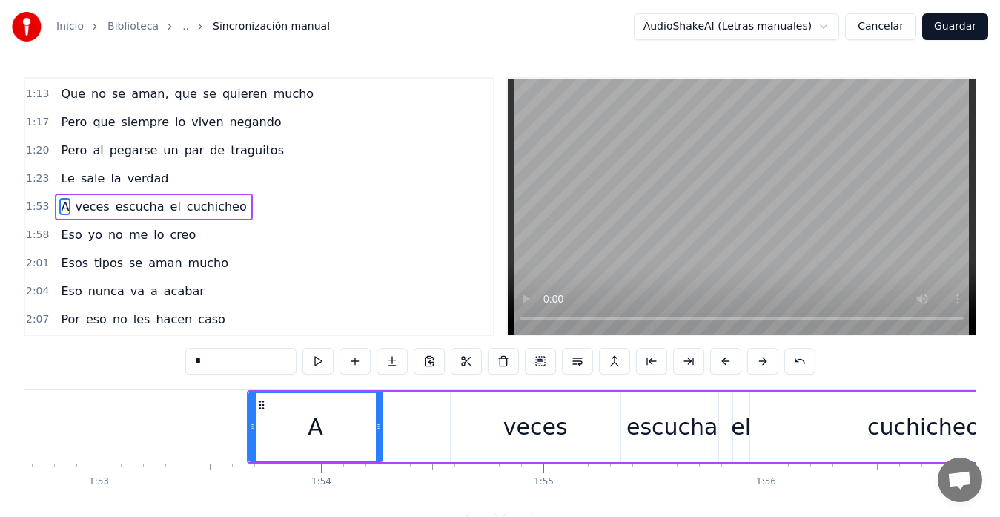
scroll to position [0, 24959]
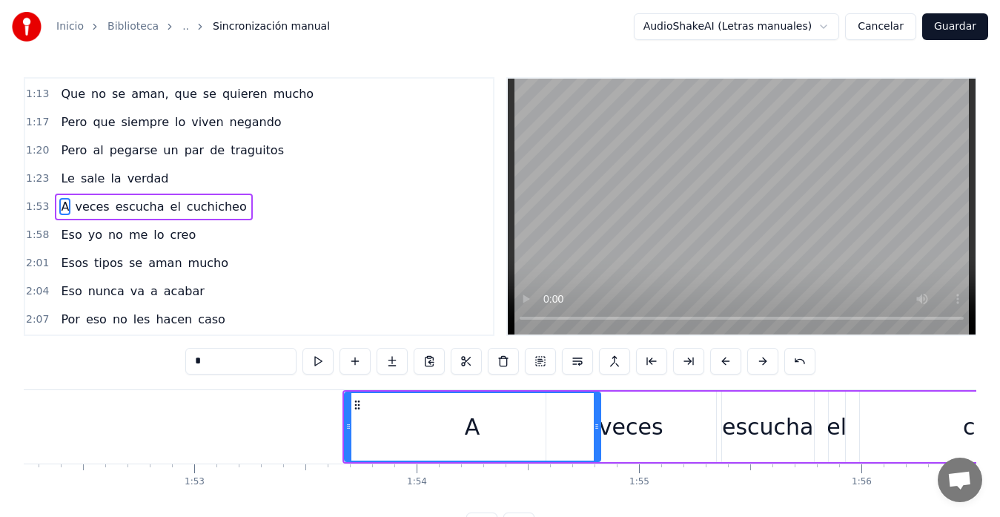
drag, startPoint x: 473, startPoint y: 425, endPoint x: 595, endPoint y: 427, distance: 122.3
click at [595, 427] on icon at bounding box center [597, 426] width 6 height 12
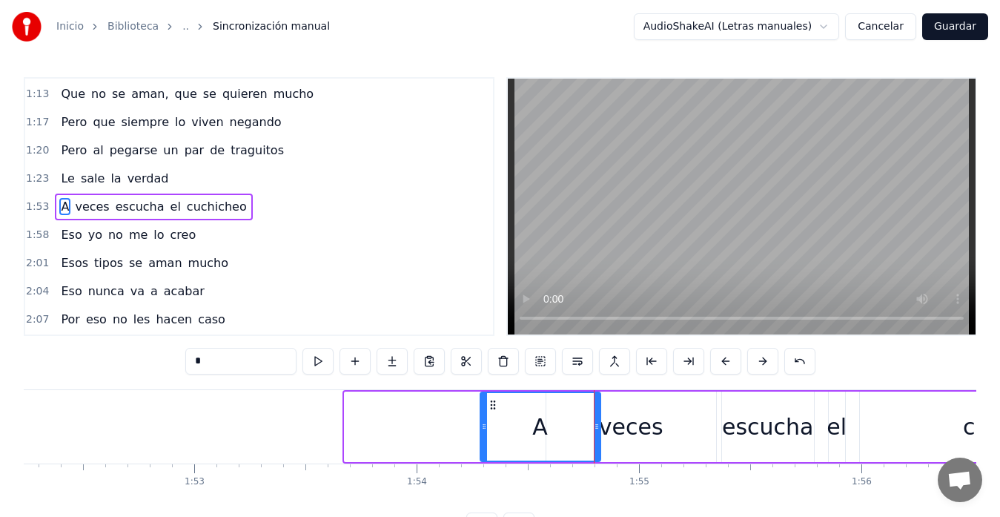
drag, startPoint x: 348, startPoint y: 423, endPoint x: 483, endPoint y: 428, distance: 135.8
click at [483, 428] on icon at bounding box center [484, 426] width 6 height 12
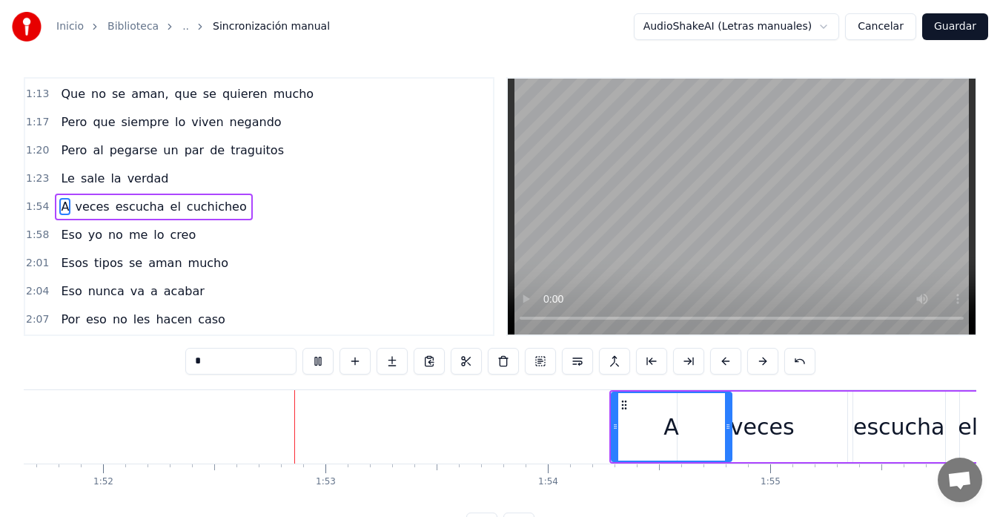
scroll to position [0, 24903]
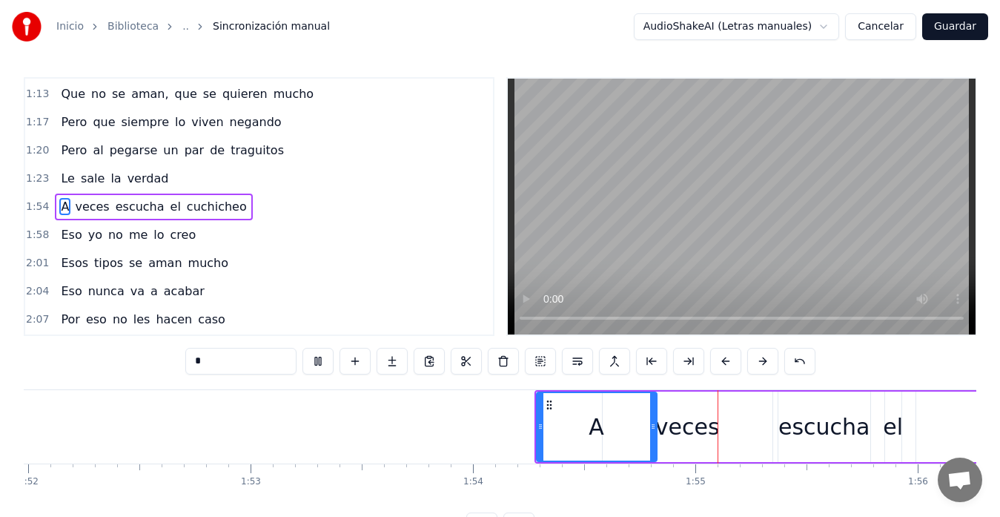
click at [574, 173] on video at bounding box center [742, 207] width 468 height 256
click at [687, 434] on div "veces" at bounding box center [687, 426] width 64 height 33
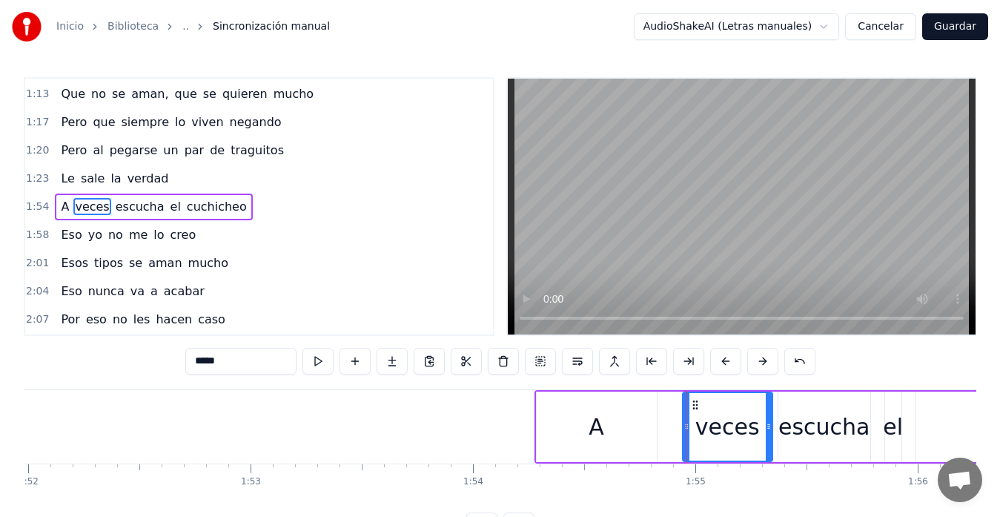
drag, startPoint x: 603, startPoint y: 415, endPoint x: 681, endPoint y: 420, distance: 78.7
click at [684, 418] on div at bounding box center [686, 426] width 6 height 67
click at [581, 408] on div "A" at bounding box center [597, 426] width 120 height 70
type input "*"
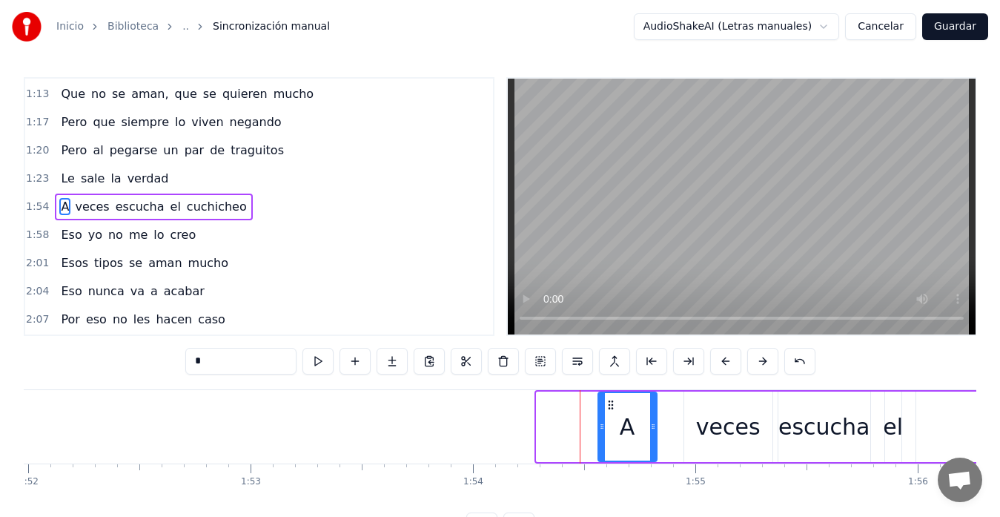
drag, startPoint x: 540, startPoint y: 425, endPoint x: 603, endPoint y: 428, distance: 63.1
click at [603, 428] on icon at bounding box center [602, 426] width 6 height 12
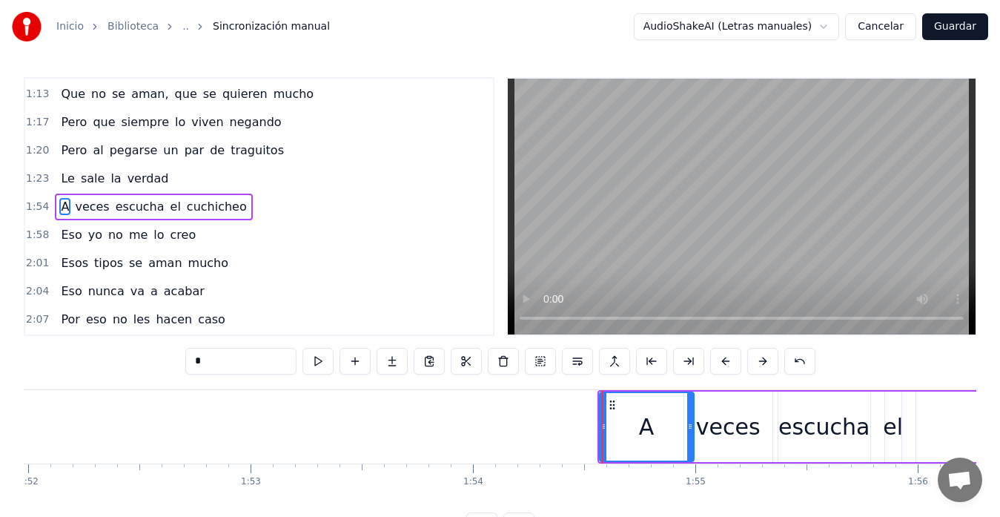
drag, startPoint x: 653, startPoint y: 423, endPoint x: 690, endPoint y: 421, distance: 37.1
click at [690, 421] on icon at bounding box center [690, 426] width 6 height 12
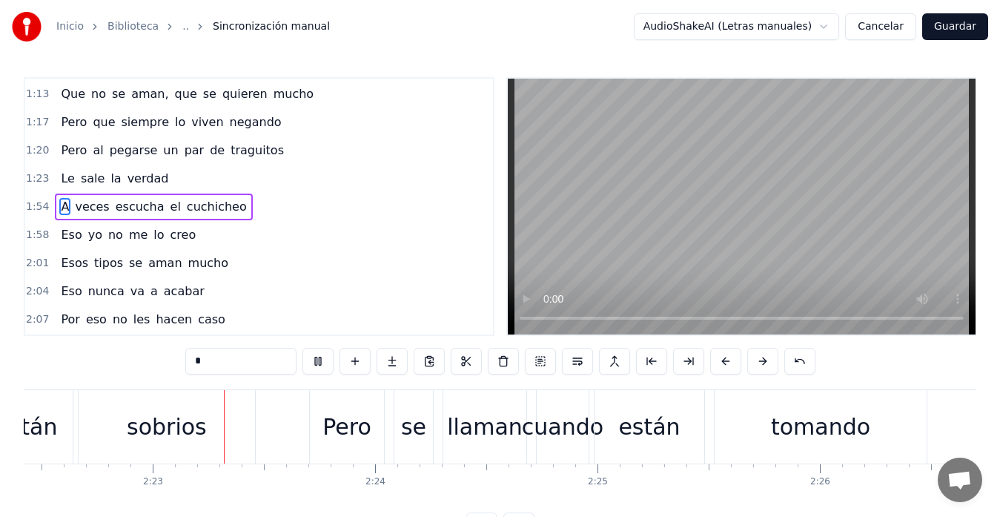
scroll to position [0, 31676]
click at [817, 191] on video at bounding box center [742, 207] width 468 height 256
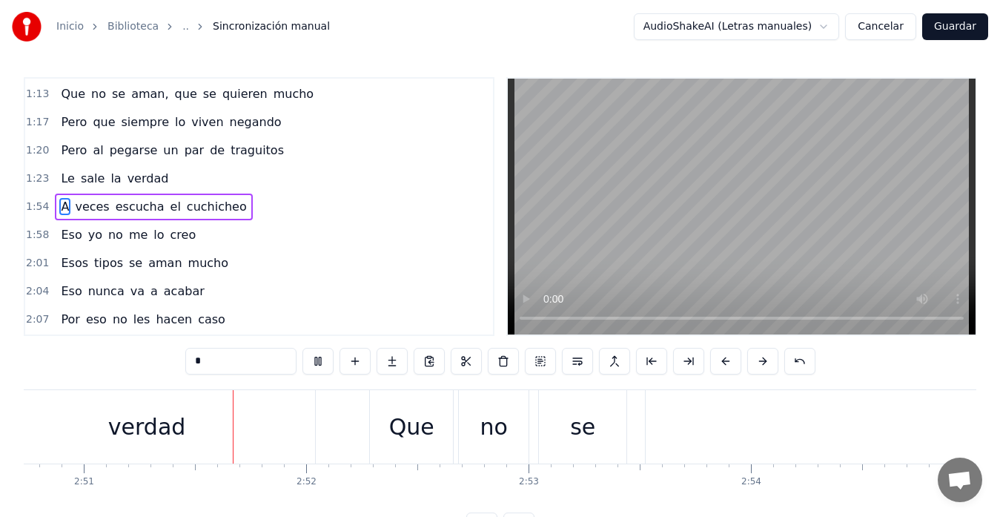
scroll to position [0, 37985]
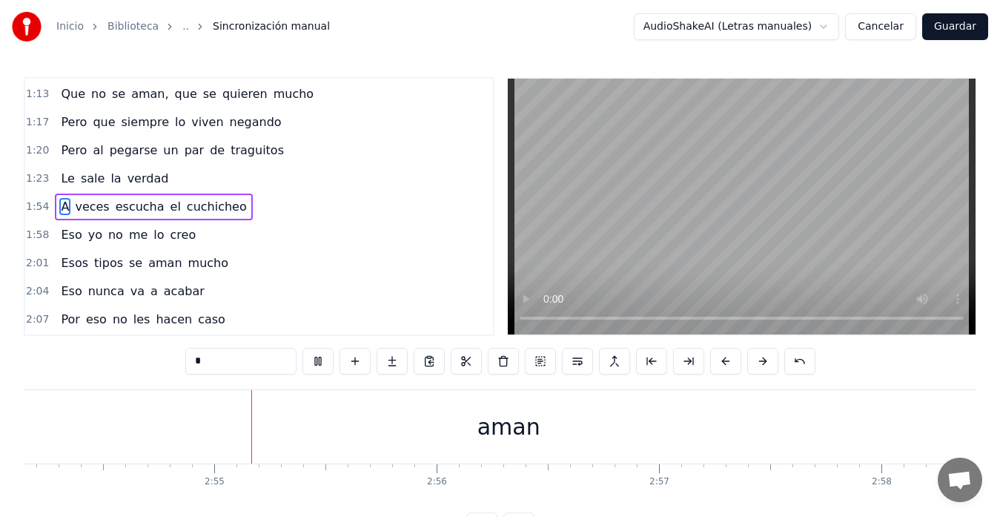
click at [954, 23] on button "Guardar" at bounding box center [955, 26] width 66 height 27
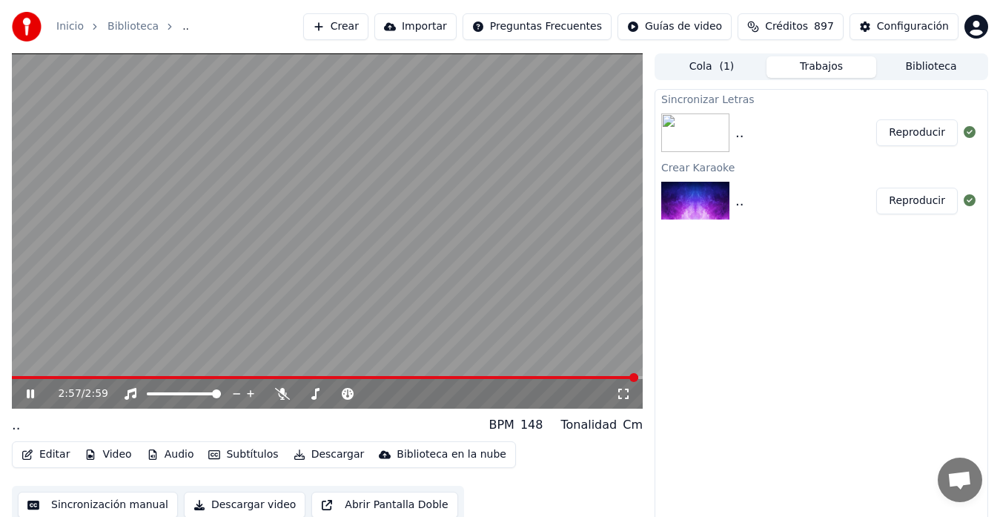
click at [316, 451] on button "Descargar" at bounding box center [329, 454] width 83 height 21
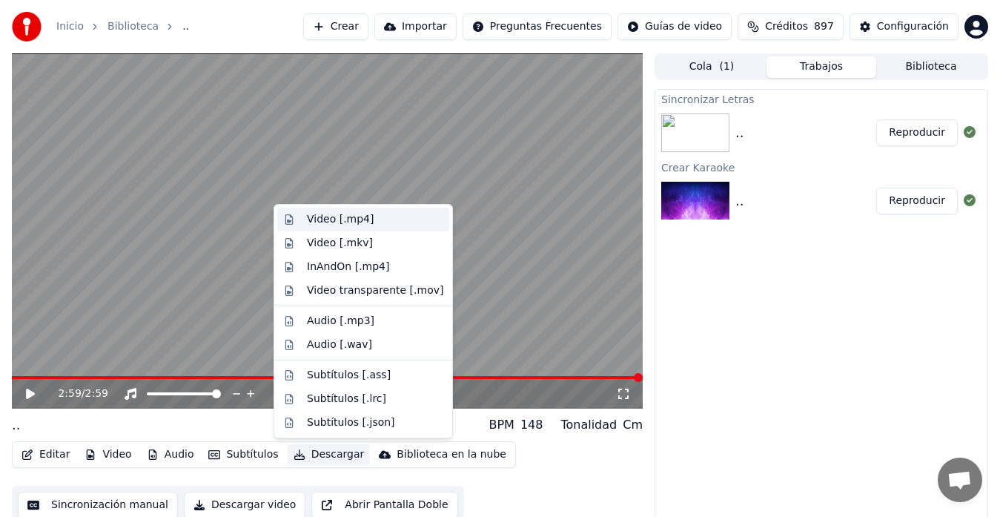
click at [345, 219] on div "Video [.mp4]" at bounding box center [340, 219] width 67 height 15
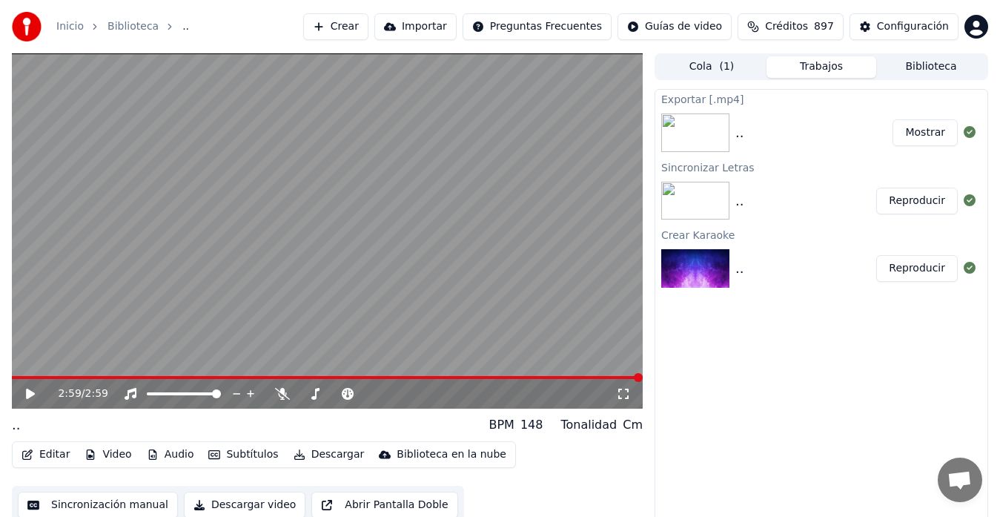
click at [920, 134] on button "Mostrar" at bounding box center [925, 132] width 65 height 27
